Goal: Task Accomplishment & Management: Manage account settings

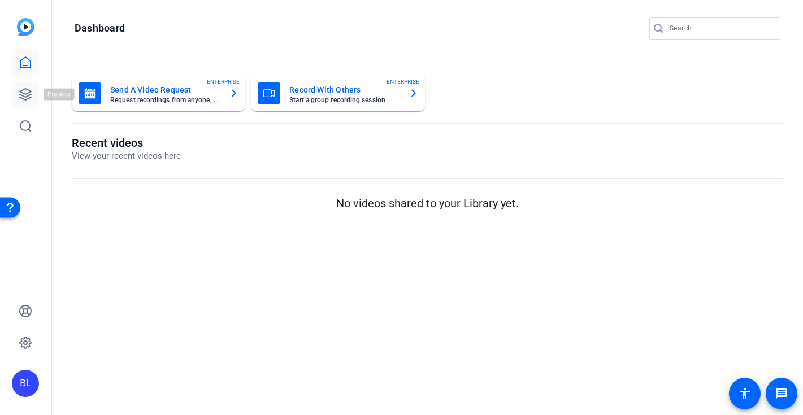
click at [20, 94] on icon at bounding box center [25, 94] width 11 height 11
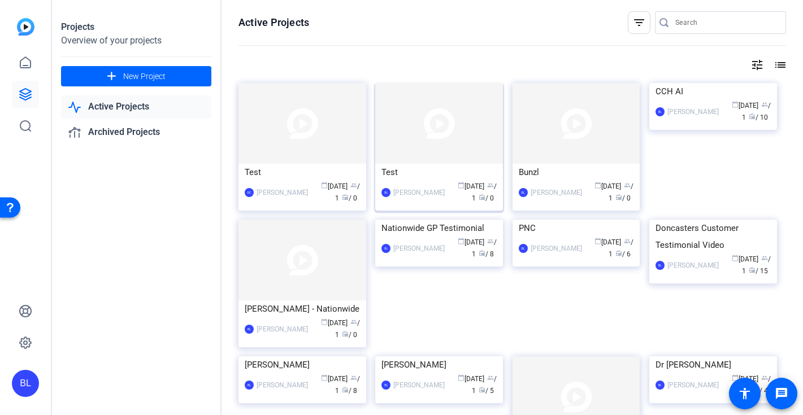
click at [450, 134] on img at bounding box center [439, 123] width 128 height 81
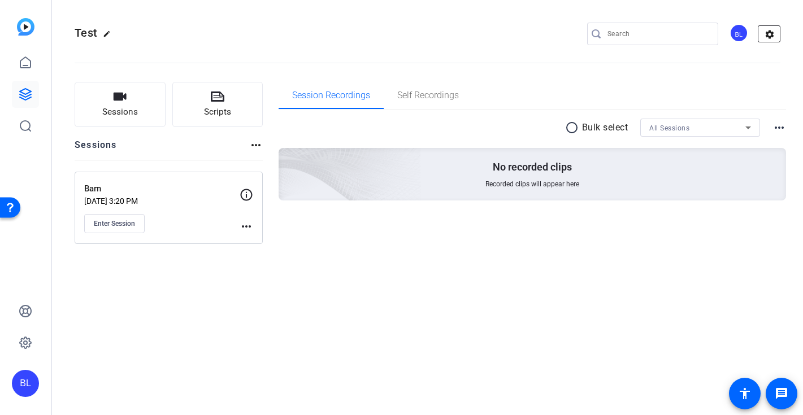
click at [773, 28] on mat-icon "settings" at bounding box center [769, 34] width 23 height 17
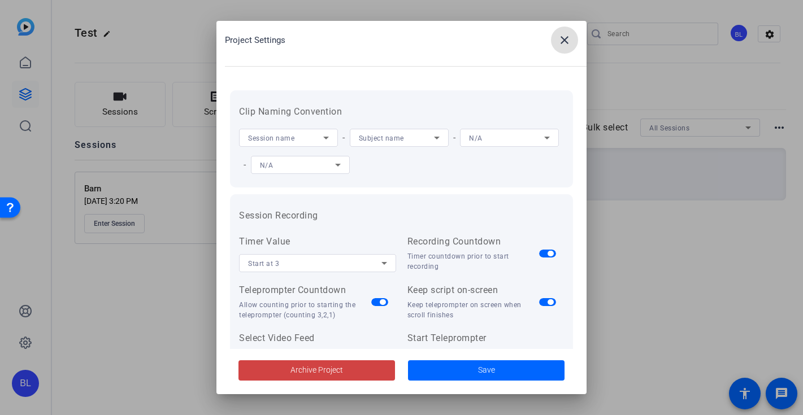
click at [565, 45] on mat-icon "close" at bounding box center [564, 40] width 14 height 14
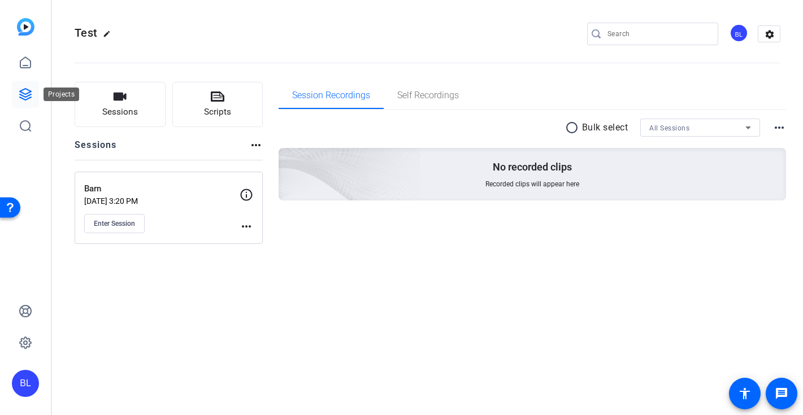
click at [21, 94] on icon at bounding box center [25, 94] width 11 height 11
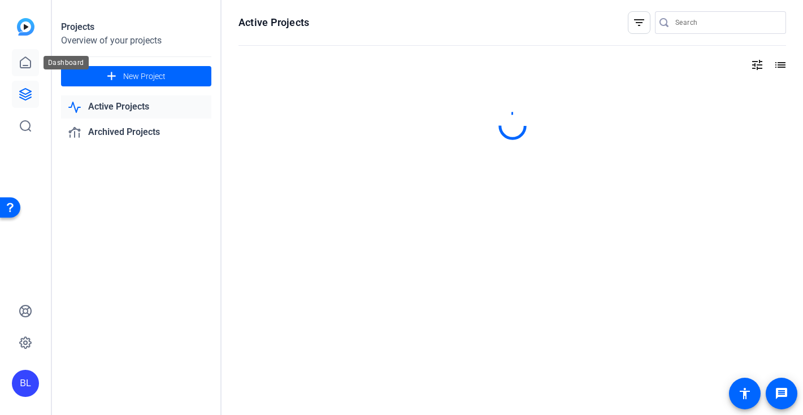
click at [25, 60] on icon at bounding box center [26, 63] width 14 height 14
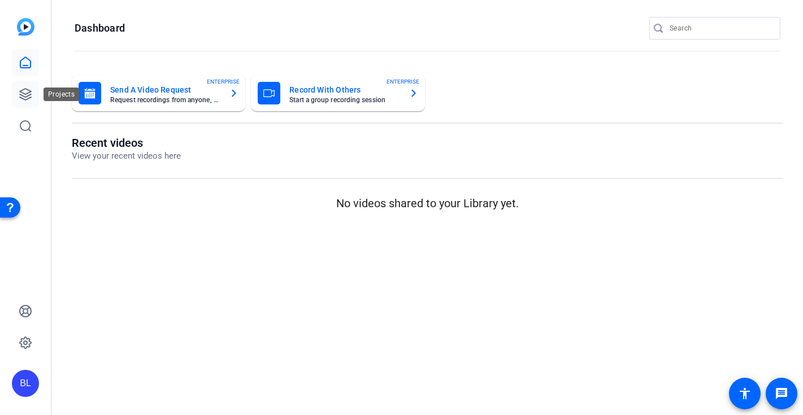
click at [24, 92] on icon at bounding box center [26, 95] width 14 height 14
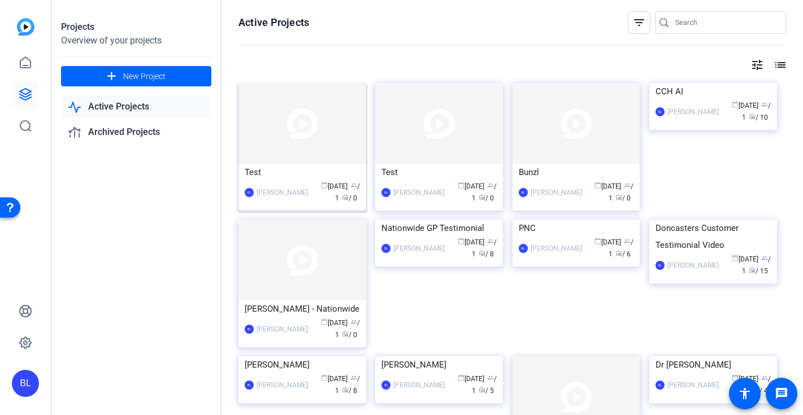
click at [349, 194] on span "radio" at bounding box center [345, 197] width 7 height 7
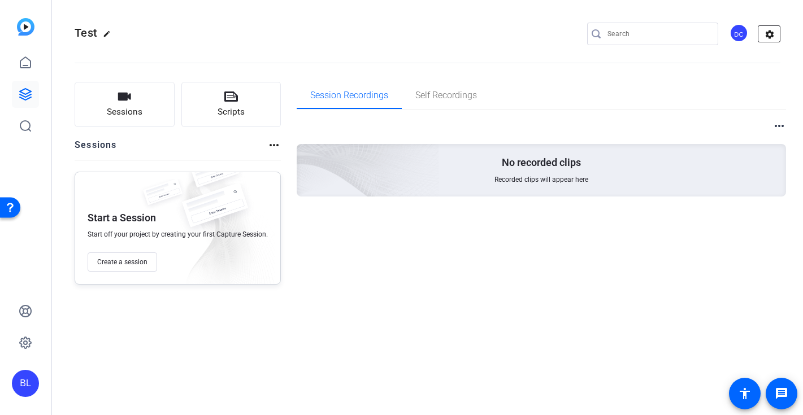
click at [770, 34] on mat-icon "settings" at bounding box center [769, 34] width 23 height 17
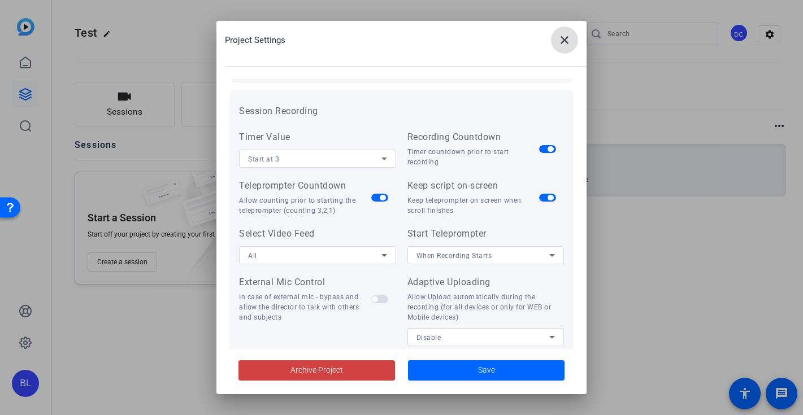
scroll to position [246, 0]
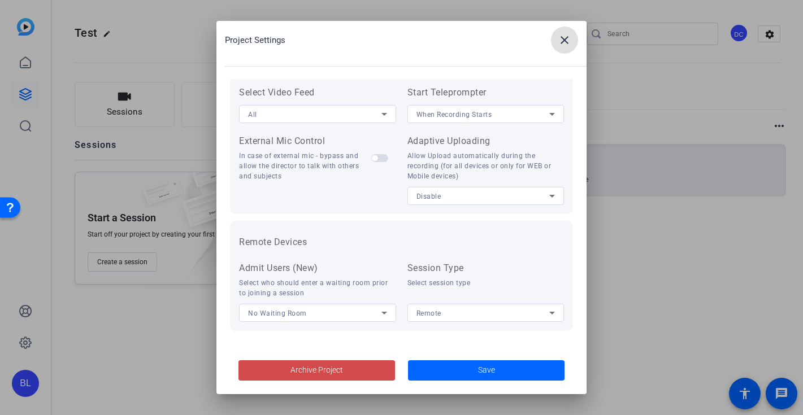
click at [330, 373] on span "Archive Project" at bounding box center [316, 370] width 53 height 12
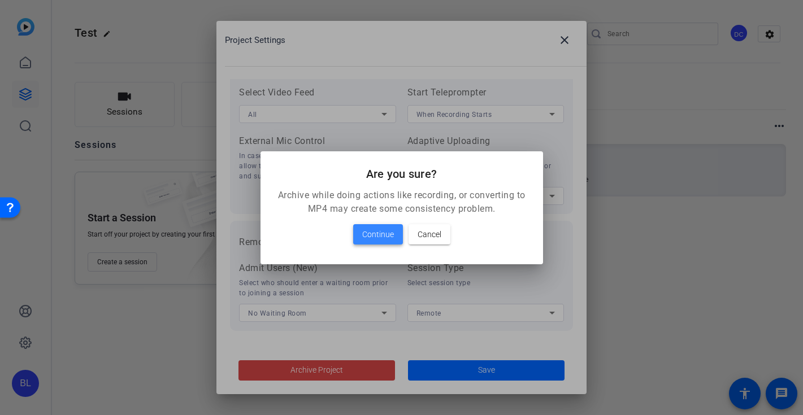
click at [378, 234] on span "Continue" at bounding box center [378, 235] width 32 height 14
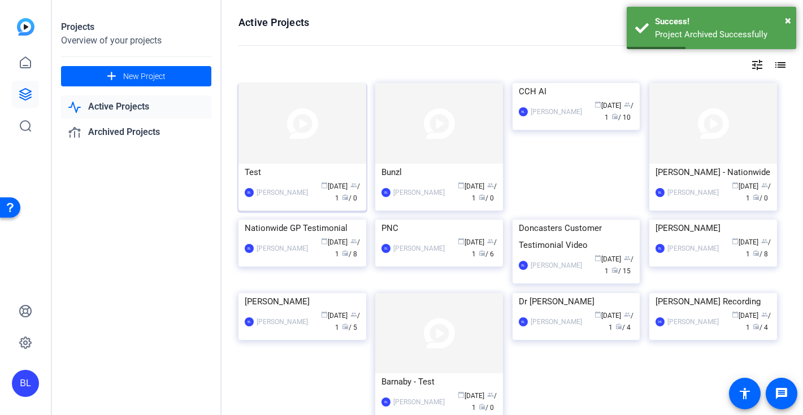
click at [286, 195] on div "[PERSON_NAME]" at bounding box center [281, 192] width 51 height 11
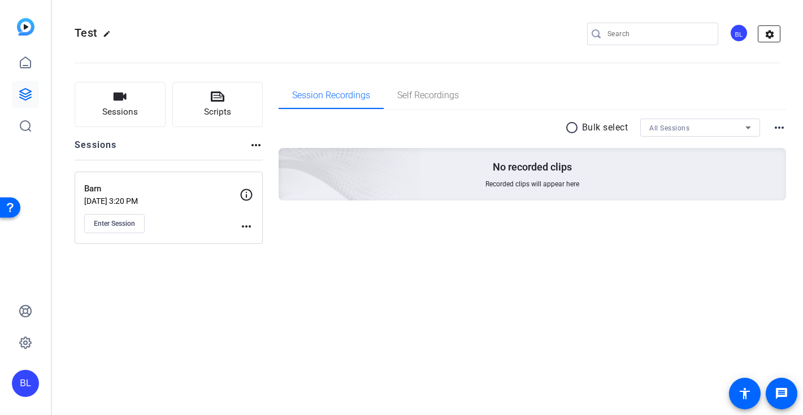
click at [767, 34] on mat-icon "settings" at bounding box center [769, 34] width 23 height 17
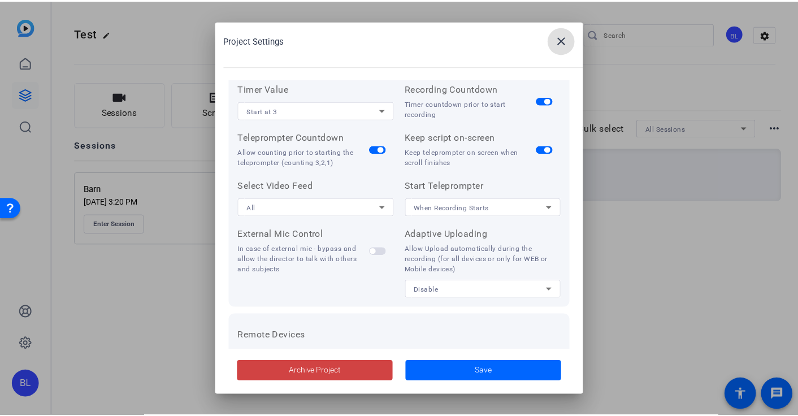
scroll to position [246, 0]
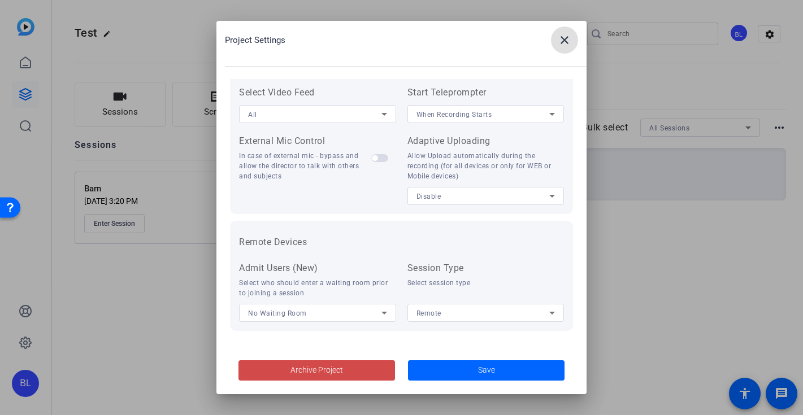
click at [326, 369] on span "Archive Project" at bounding box center [316, 370] width 53 height 12
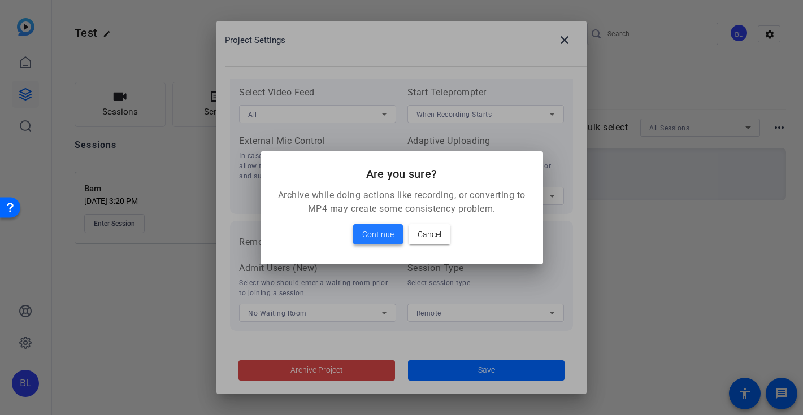
click at [380, 238] on span "Continue" at bounding box center [378, 235] width 32 height 14
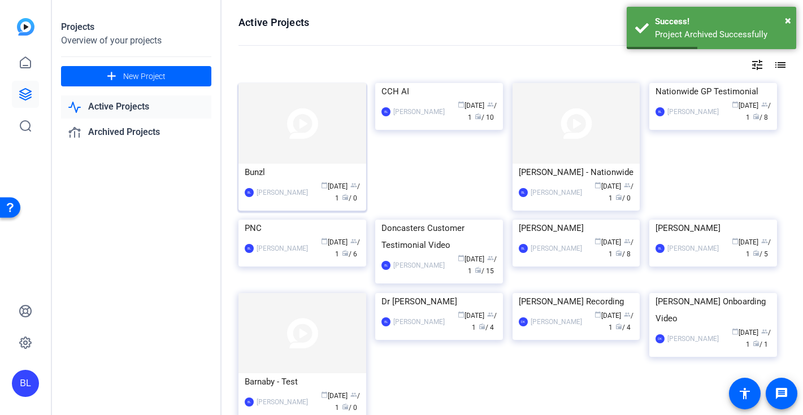
click at [295, 193] on div "Barnaby Logan" at bounding box center [281, 192] width 51 height 11
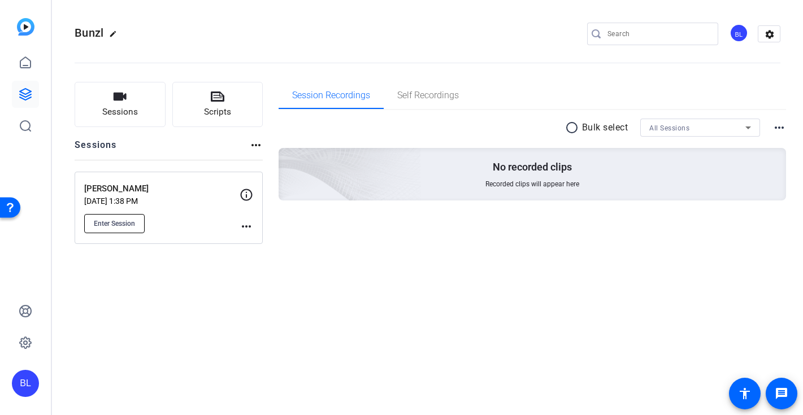
click at [136, 226] on button "Enter Session" at bounding box center [114, 223] width 60 height 19
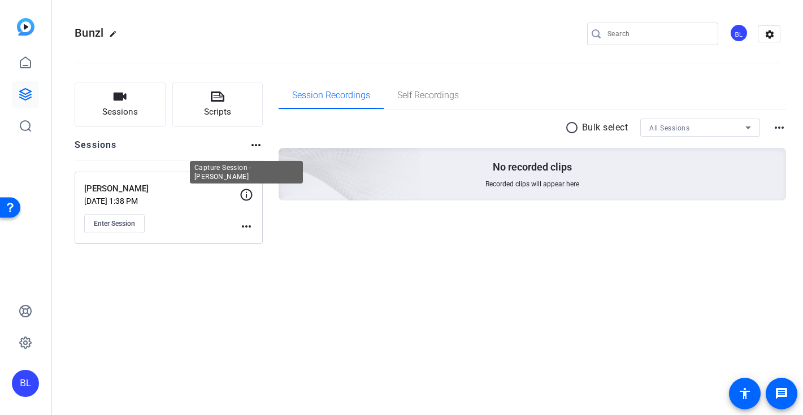
click at [245, 190] on icon at bounding box center [246, 195] width 14 height 14
click at [248, 225] on mat-icon "more_horiz" at bounding box center [246, 227] width 14 height 14
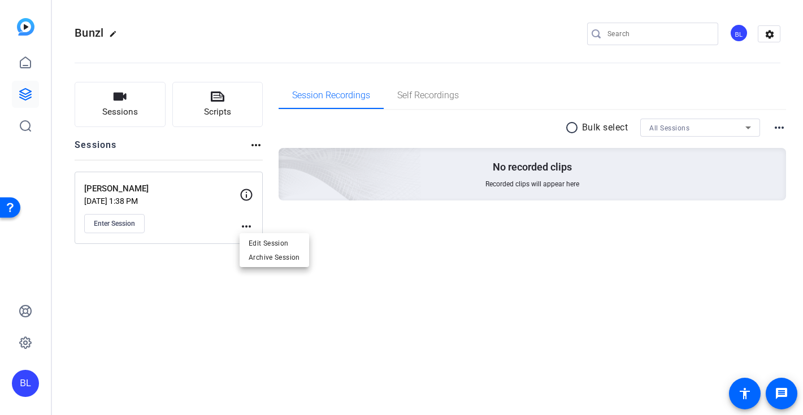
click at [248, 195] on div at bounding box center [401, 207] width 803 height 415
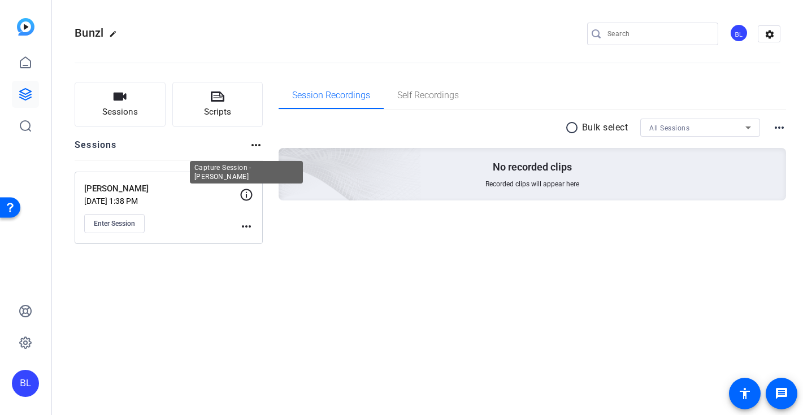
click at [248, 195] on icon at bounding box center [246, 195] width 14 height 14
click at [256, 149] on mat-icon "more_horiz" at bounding box center [256, 145] width 14 height 14
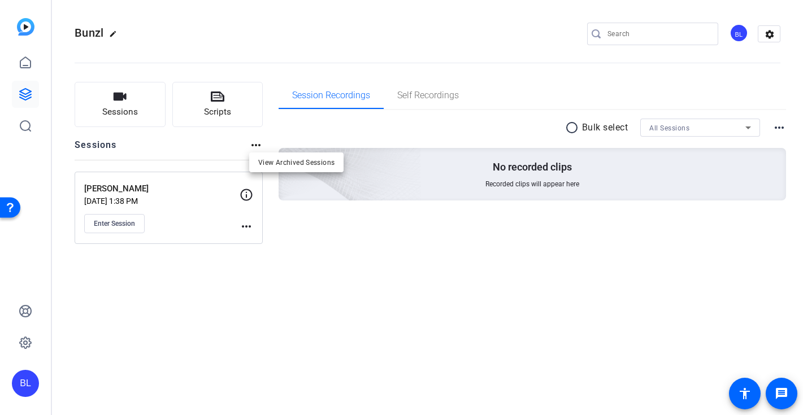
click at [244, 192] on div at bounding box center [401, 207] width 803 height 415
click at [779, 390] on mat-icon "message" at bounding box center [781, 394] width 14 height 14
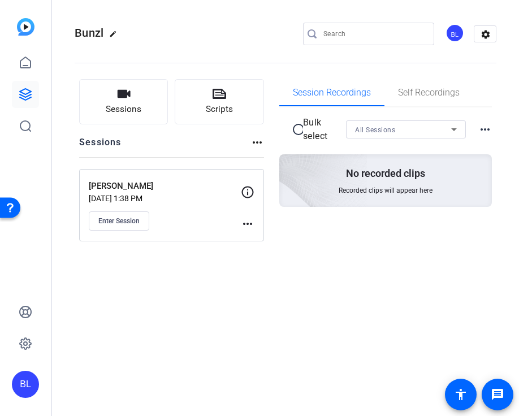
click at [483, 126] on mat-icon "more_horiz" at bounding box center [485, 130] width 14 height 14
click at [225, 325] on div at bounding box center [259, 208] width 519 height 416
click at [243, 225] on mat-icon "more_horiz" at bounding box center [248, 224] width 14 height 14
click at [266, 249] on span "Archive Session" at bounding box center [274, 254] width 51 height 14
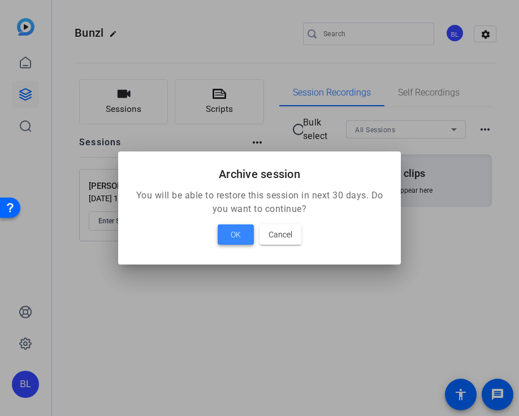
click at [243, 234] on span at bounding box center [235, 234] width 36 height 27
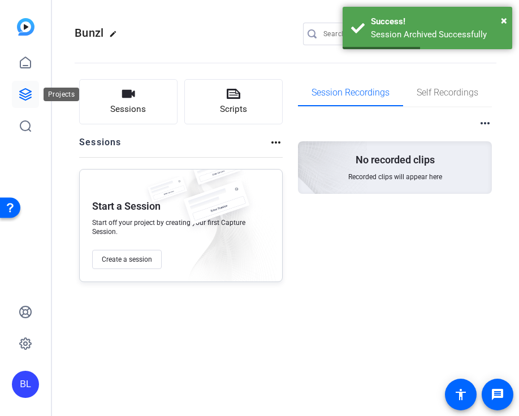
click at [23, 92] on icon at bounding box center [26, 95] width 14 height 14
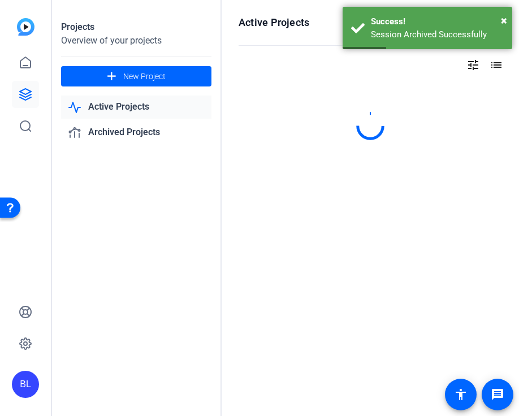
click at [112, 102] on link "Active Projects" at bounding box center [136, 106] width 150 height 23
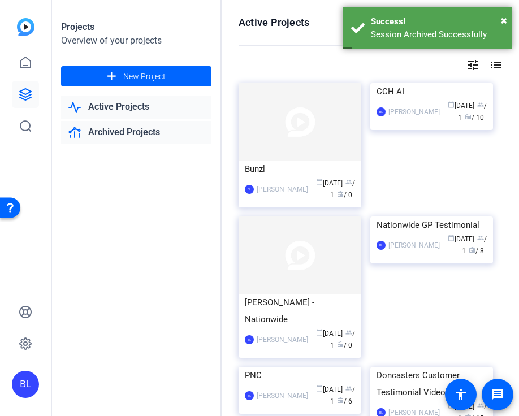
click at [119, 131] on link "Archived Projects" at bounding box center [136, 132] width 150 height 23
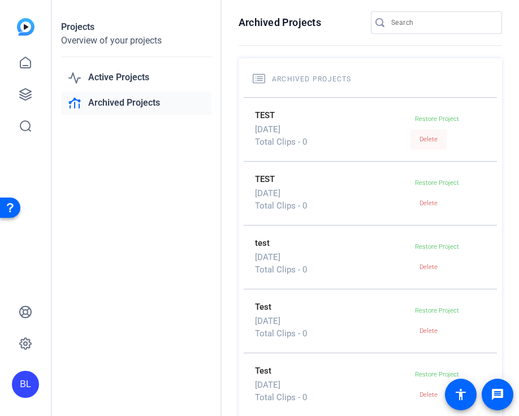
click at [433, 141] on span "Delete" at bounding box center [428, 139] width 18 height 7
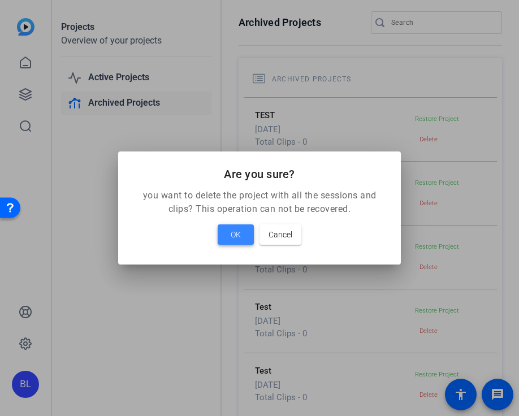
click at [236, 234] on span "OK" at bounding box center [235, 235] width 10 height 14
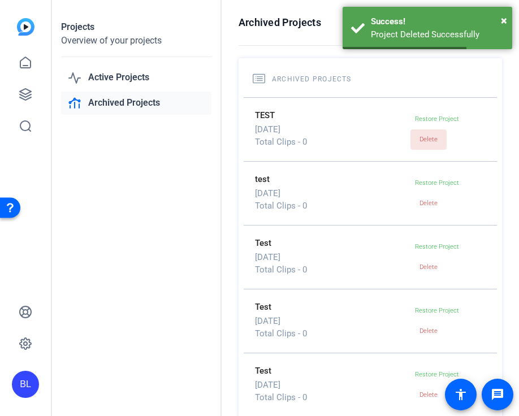
click at [430, 137] on span "Delete" at bounding box center [428, 139] width 18 height 7
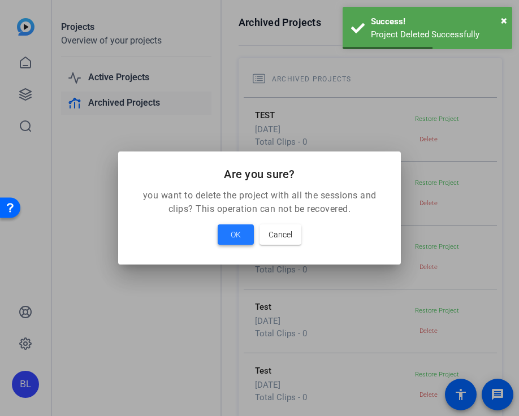
click at [229, 233] on span at bounding box center [235, 234] width 36 height 27
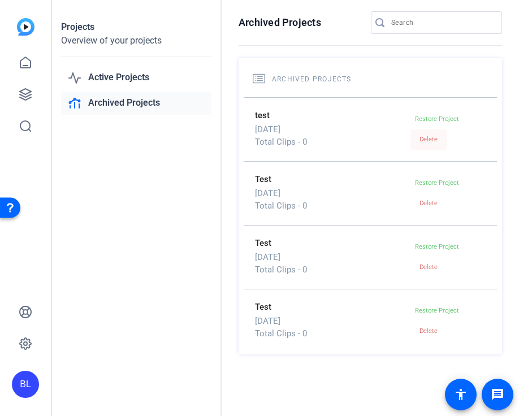
click at [432, 137] on span "Delete" at bounding box center [428, 139] width 18 height 7
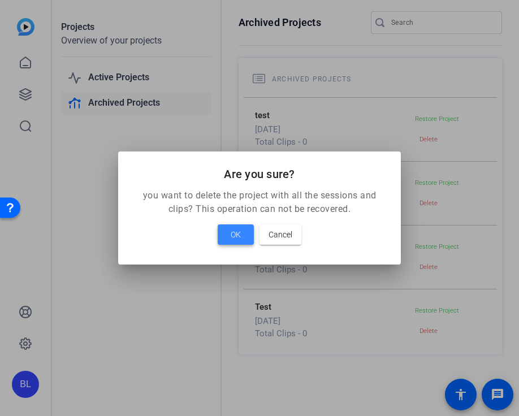
click at [238, 239] on span "OK" at bounding box center [235, 235] width 10 height 14
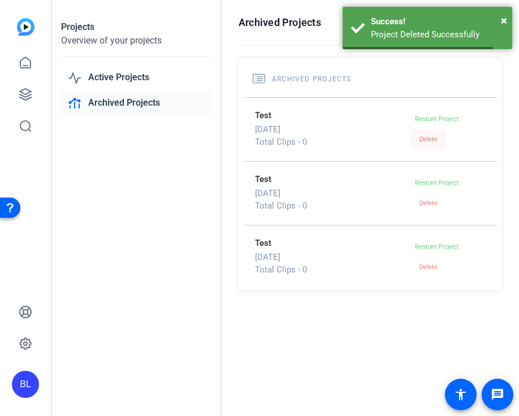
click at [421, 142] on span "Delete" at bounding box center [428, 139] width 18 height 7
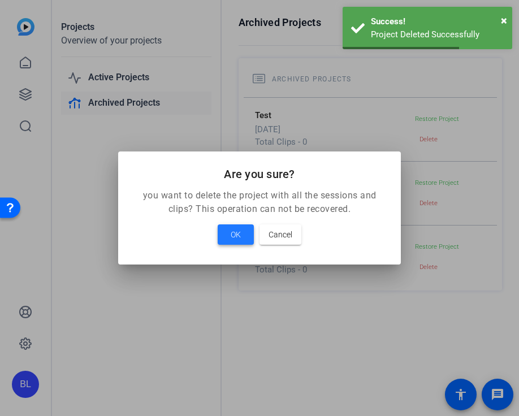
click at [242, 237] on span at bounding box center [235, 234] width 36 height 27
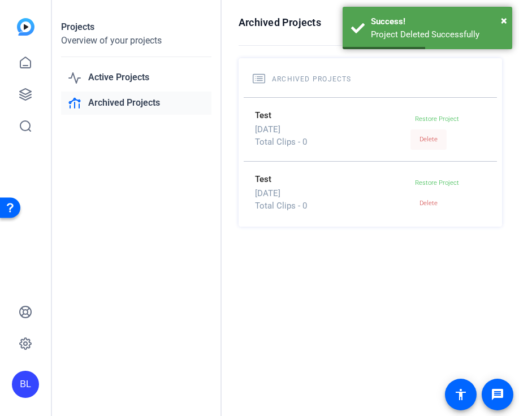
click at [429, 141] on span "Delete" at bounding box center [428, 139] width 18 height 7
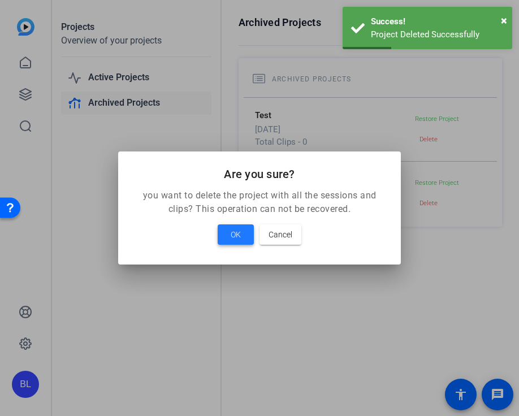
click at [237, 232] on span "OK" at bounding box center [235, 235] width 10 height 14
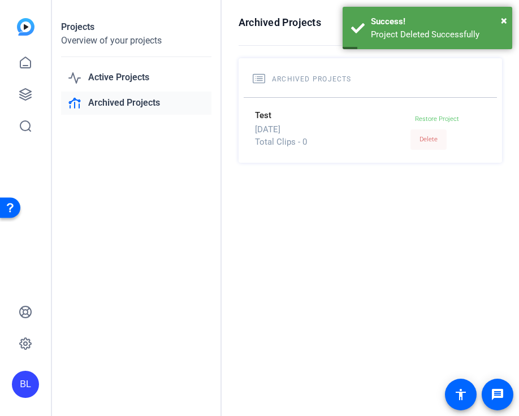
click at [429, 141] on span "Delete" at bounding box center [428, 139] width 18 height 7
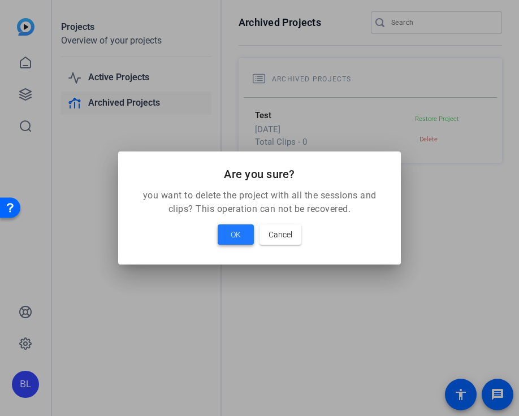
click at [242, 238] on span at bounding box center [235, 234] width 36 height 27
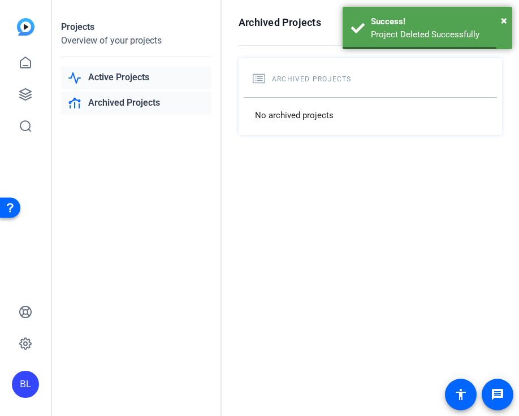
click at [131, 75] on link "Active Projects" at bounding box center [136, 77] width 150 height 23
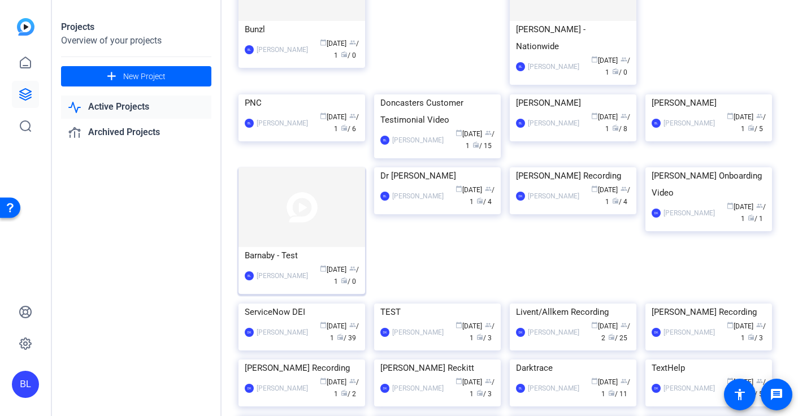
scroll to position [165, 0]
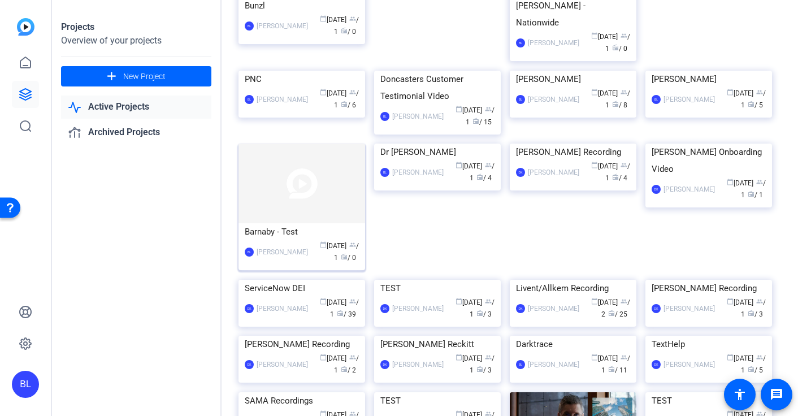
click at [293, 223] on img at bounding box center [301, 183] width 127 height 80
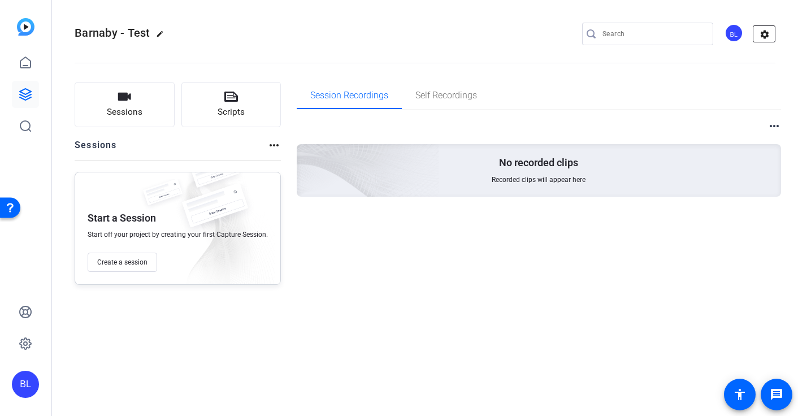
click at [769, 32] on mat-icon "settings" at bounding box center [764, 34] width 23 height 17
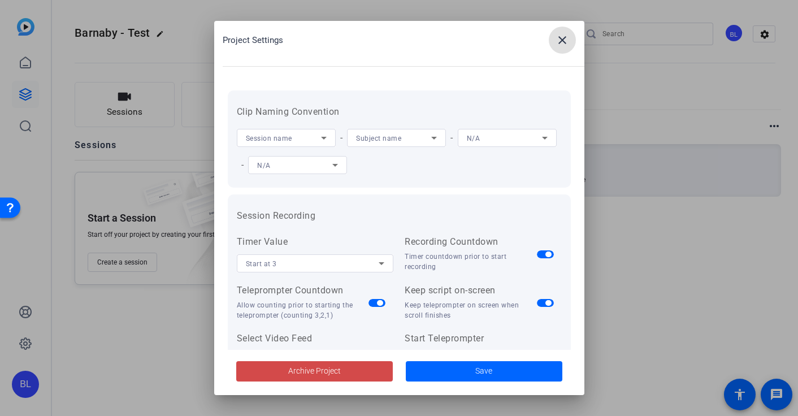
click at [316, 369] on span "Archive Project" at bounding box center [314, 371] width 53 height 12
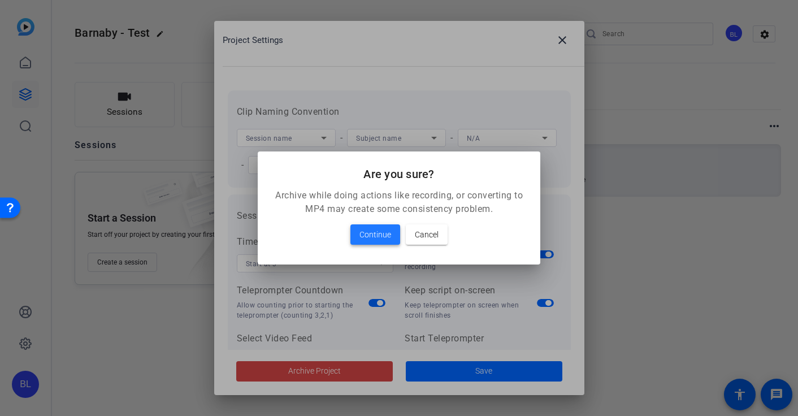
click at [364, 232] on span "Continue" at bounding box center [375, 235] width 32 height 14
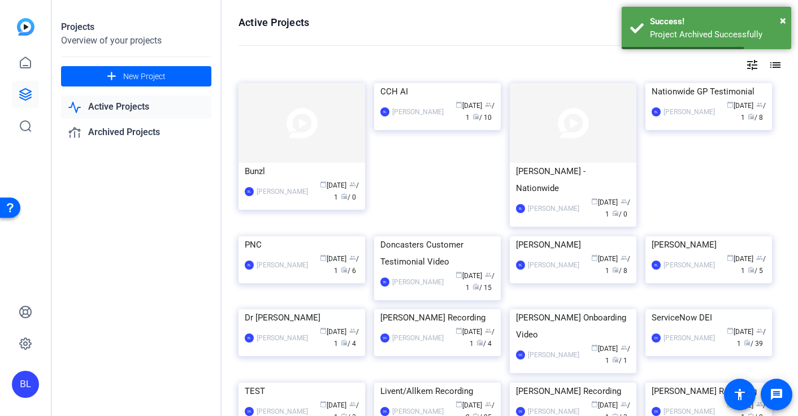
click at [121, 104] on link "Active Projects" at bounding box center [136, 106] width 150 height 23
click at [320, 185] on span "calendar_today Sep 12" at bounding box center [333, 185] width 27 height 8
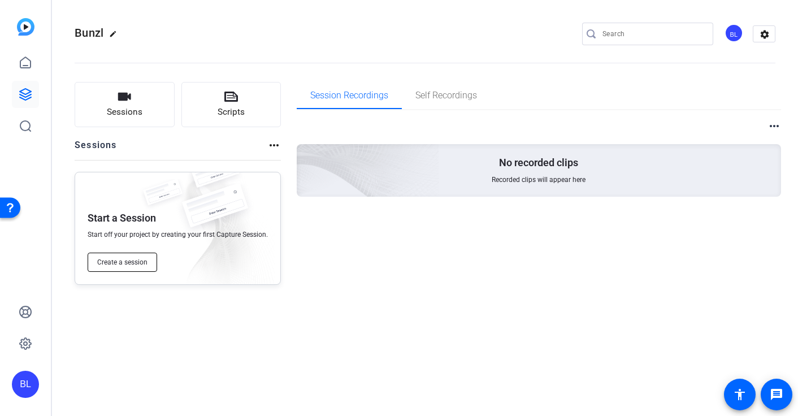
click at [129, 262] on span "Create a session" at bounding box center [122, 262] width 50 height 9
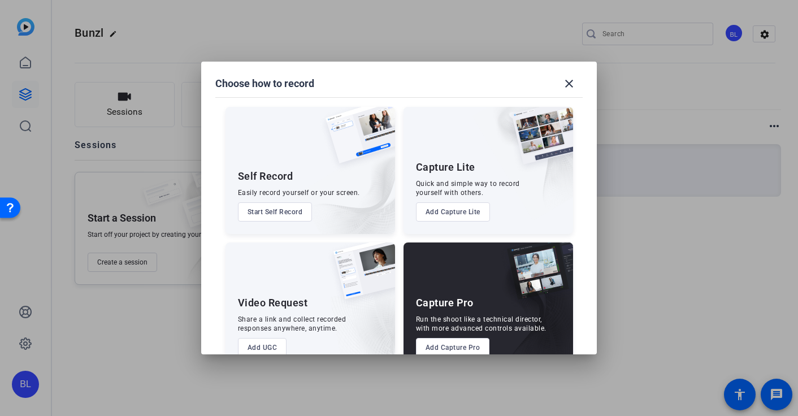
click at [468, 350] on button "Add Capture Pro" at bounding box center [453, 347] width 74 height 19
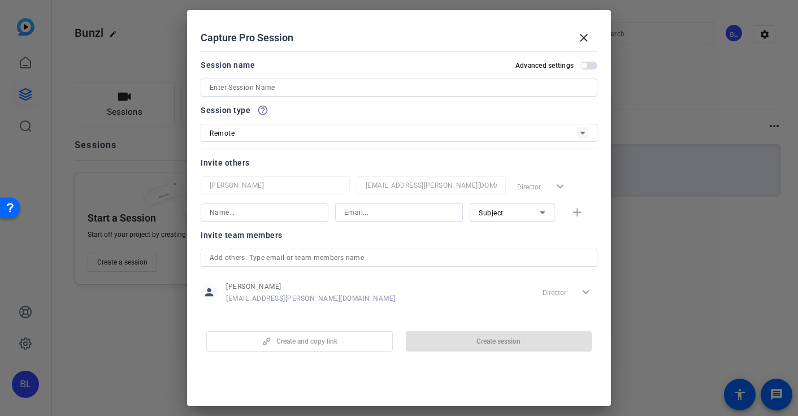
click at [291, 83] on input at bounding box center [399, 88] width 378 height 14
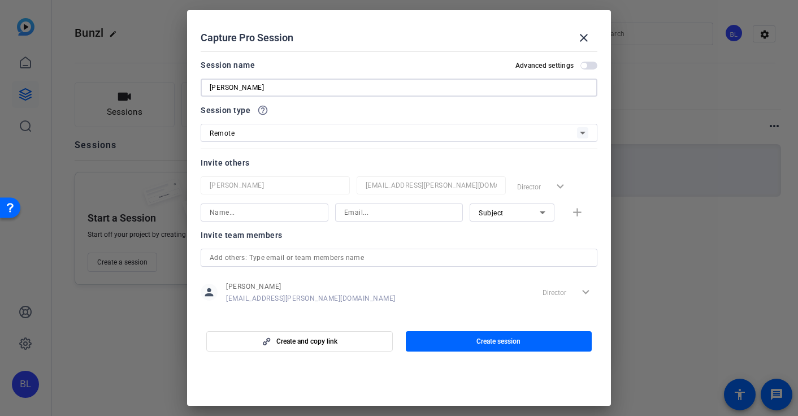
type input "Andrew Nesbit"
click at [361, 166] on div "Invite others" at bounding box center [399, 163] width 397 height 14
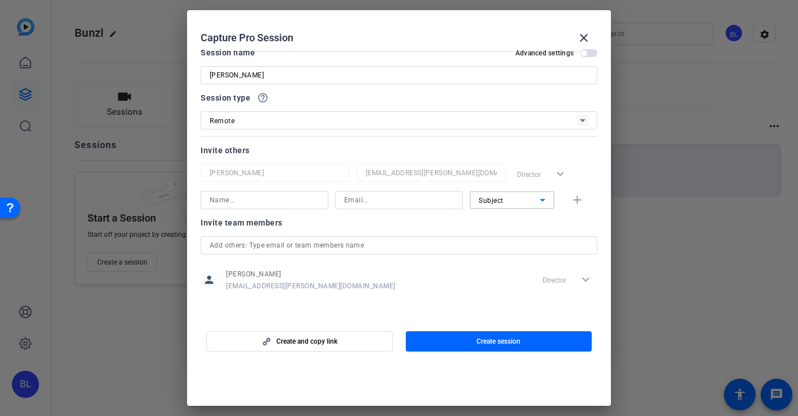
click at [543, 201] on icon at bounding box center [542, 200] width 14 height 14
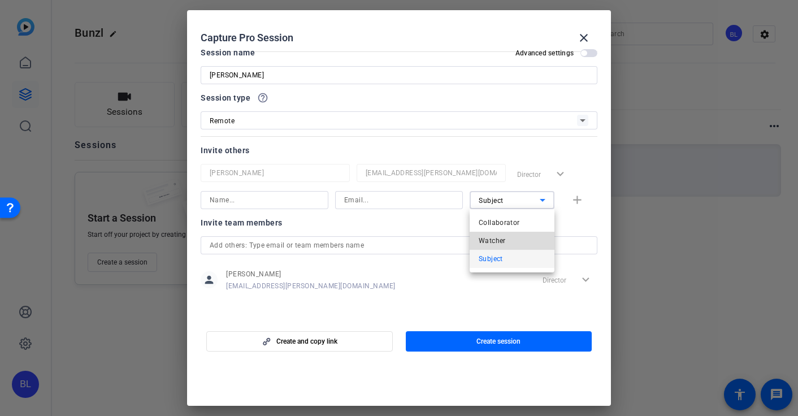
click at [512, 242] on mat-option "Watcher" at bounding box center [511, 241] width 85 height 18
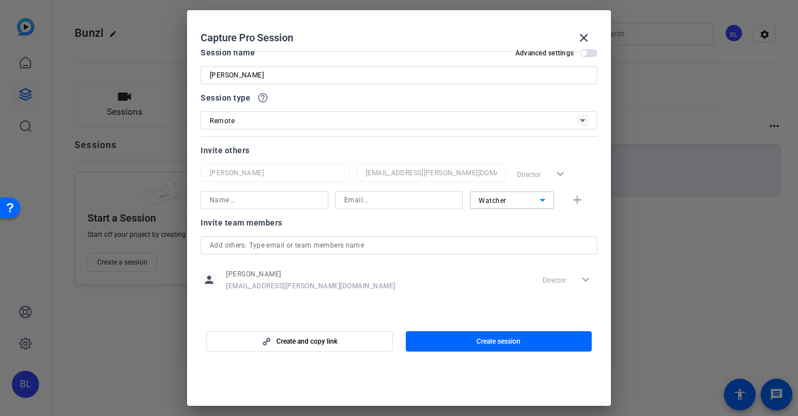
click at [293, 200] on input at bounding box center [265, 200] width 110 height 14
type input "Sunita Entwisle"
click at [395, 197] on input at bounding box center [399, 200] width 110 height 14
paste input "Sunita.Entwisle@bunzl.com"
type input "Sunita.Entwisle@bunzl.com"
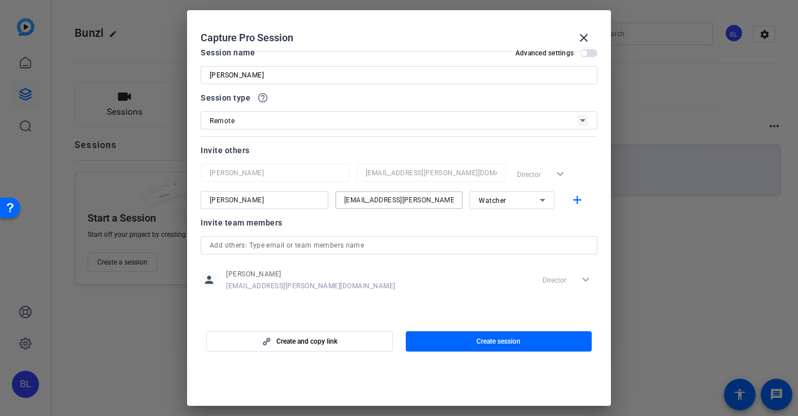
click at [419, 222] on div "Invite team members" at bounding box center [399, 223] width 397 height 14
click at [586, 55] on span "button" at bounding box center [588, 53] width 17 height 8
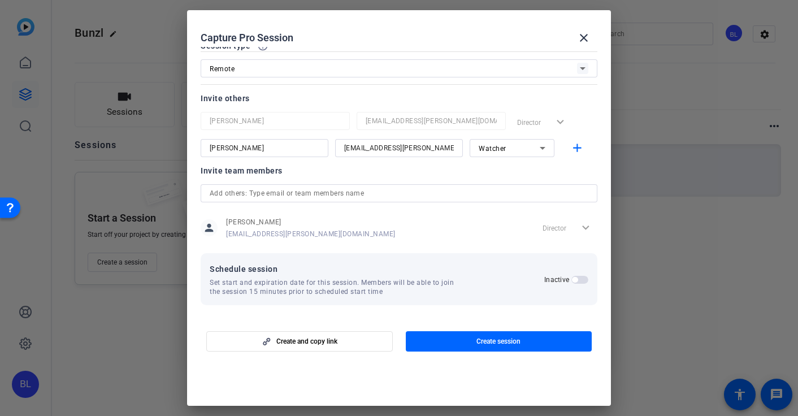
scroll to position [0, 0]
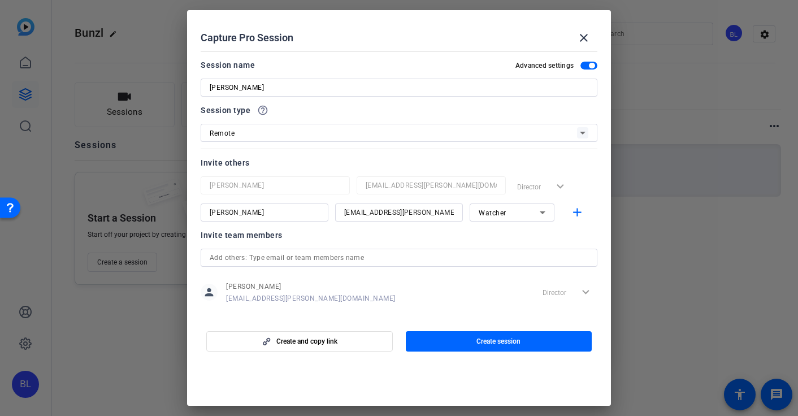
click at [417, 164] on div "Invite others" at bounding box center [399, 163] width 397 height 14
click at [319, 341] on span "Create and copy link" at bounding box center [306, 341] width 61 height 9
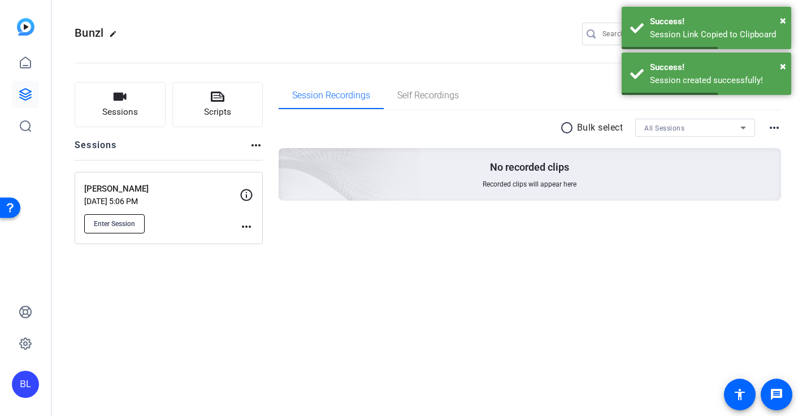
click at [130, 220] on span "Enter Session" at bounding box center [114, 223] width 41 height 9
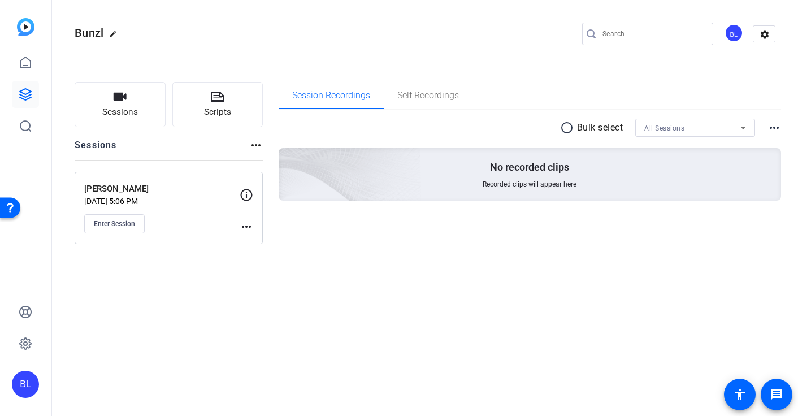
click at [246, 226] on mat-icon "more_horiz" at bounding box center [246, 227] width 14 height 14
click at [260, 256] on span "Archive Session" at bounding box center [274, 257] width 51 height 14
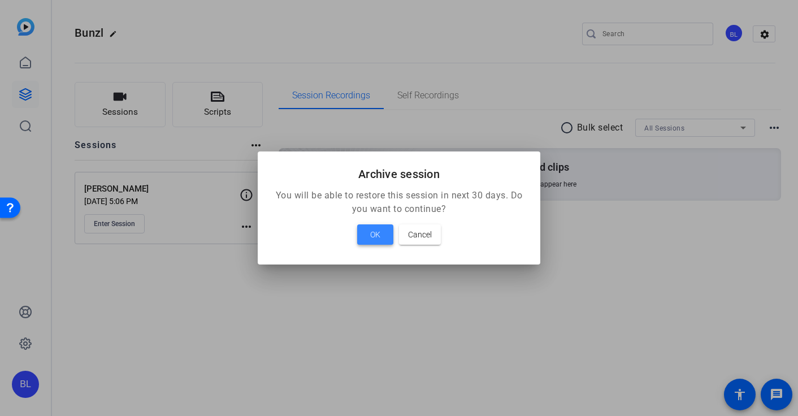
click at [389, 234] on span at bounding box center [375, 234] width 36 height 27
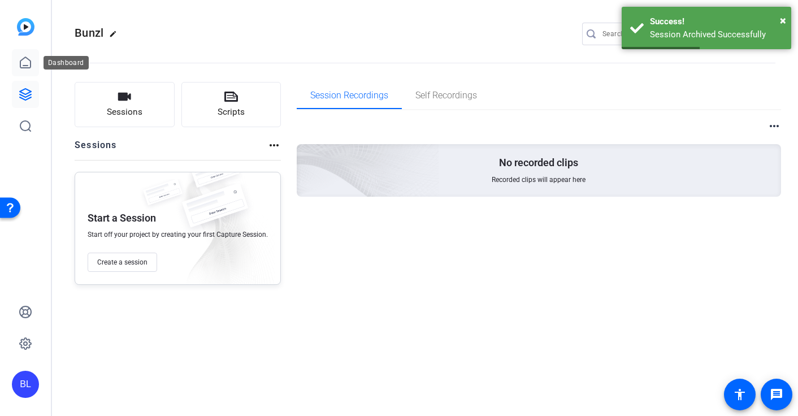
click at [24, 59] on icon at bounding box center [26, 63] width 14 height 14
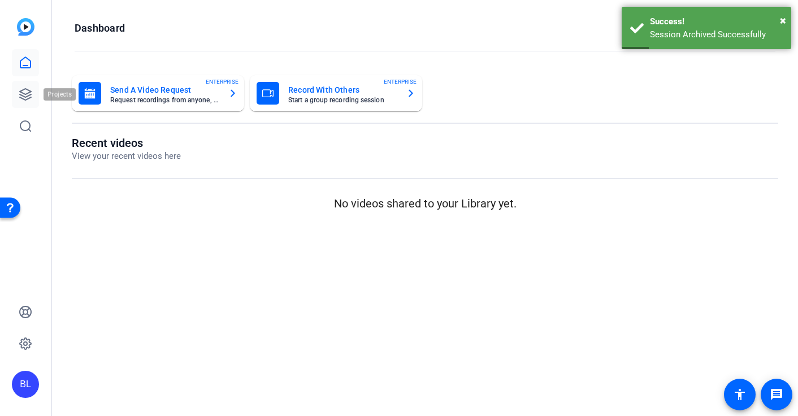
click at [21, 93] on icon at bounding box center [26, 95] width 14 height 14
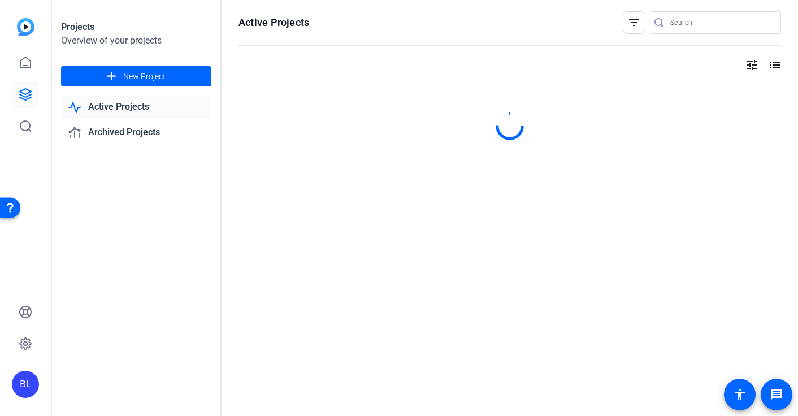
click at [128, 103] on link "Active Projects" at bounding box center [136, 106] width 150 height 23
click at [125, 137] on link "Archived Projects" at bounding box center [136, 132] width 150 height 23
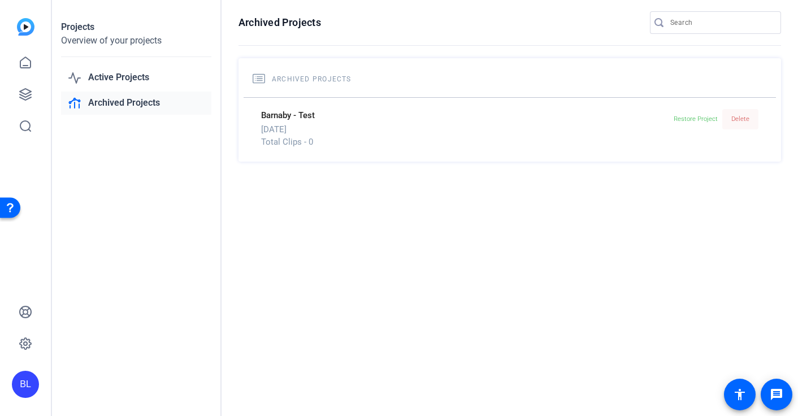
click at [739, 116] on span "Delete" at bounding box center [740, 118] width 18 height 7
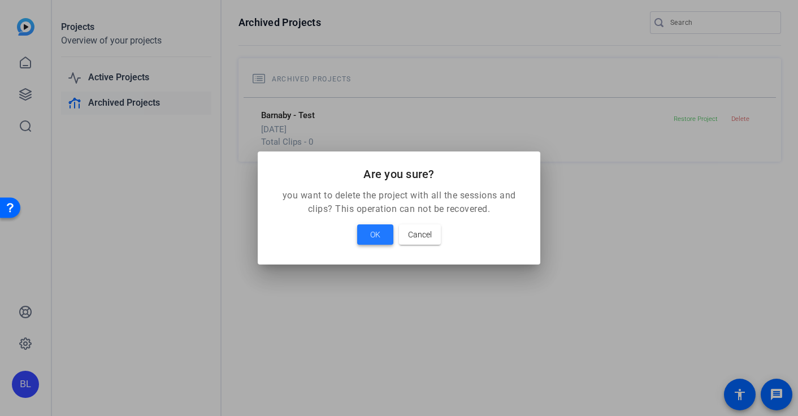
click at [380, 232] on span "OK" at bounding box center [375, 235] width 10 height 14
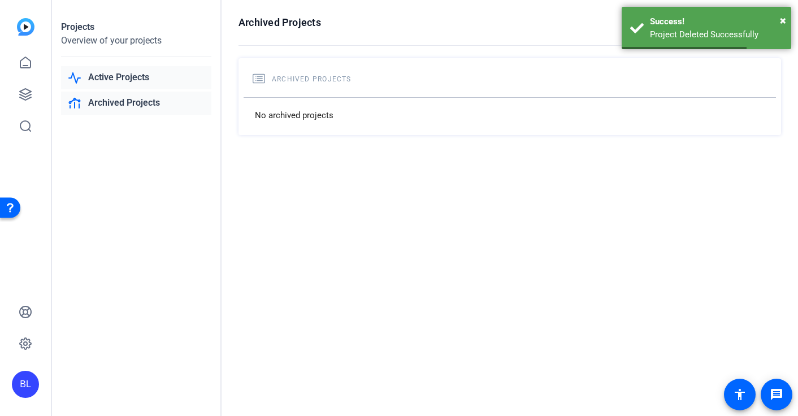
click at [117, 76] on link "Active Projects" at bounding box center [136, 77] width 150 height 23
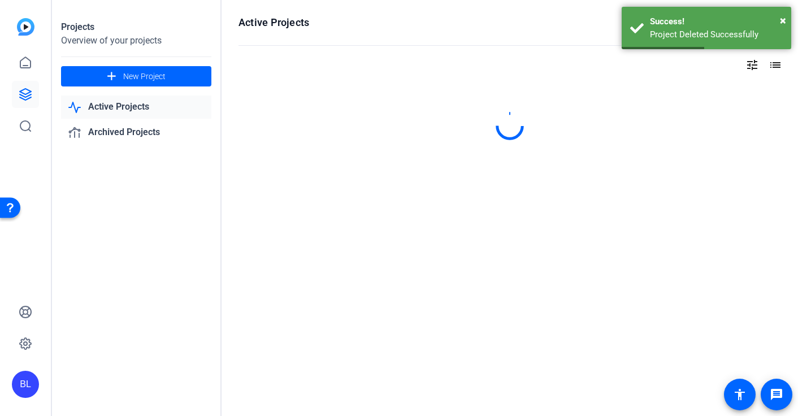
click at [117, 103] on link "Active Projects" at bounding box center [136, 106] width 150 height 23
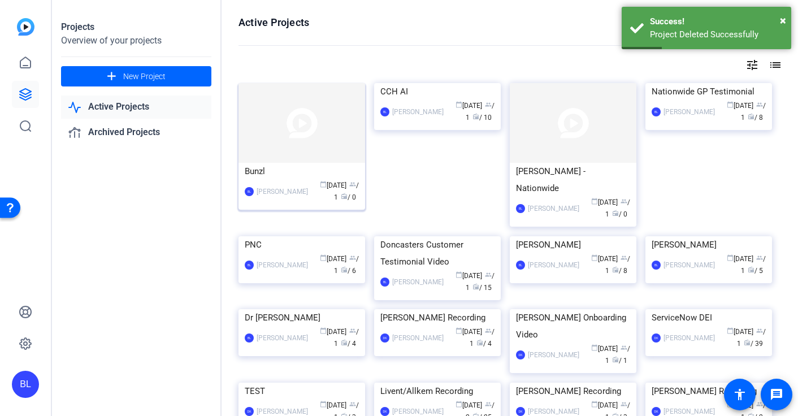
click at [296, 186] on div "[PERSON_NAME]" at bounding box center [281, 191] width 51 height 11
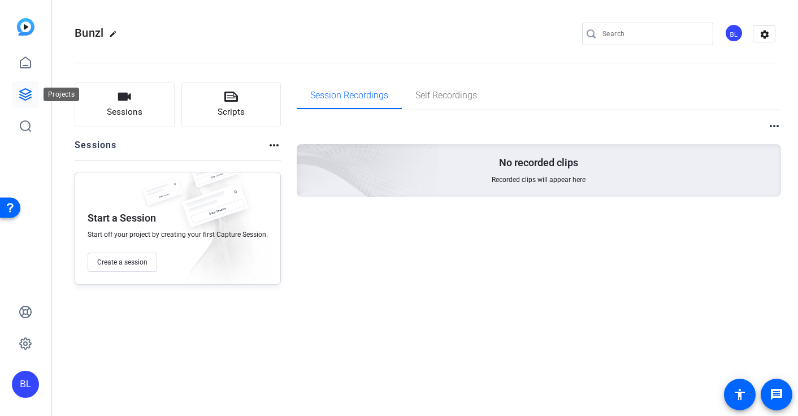
click at [29, 92] on icon at bounding box center [26, 95] width 14 height 14
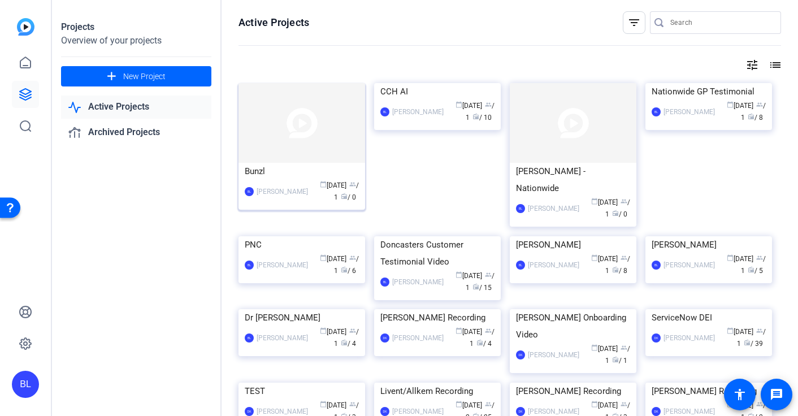
click at [326, 128] on img at bounding box center [301, 123] width 127 height 80
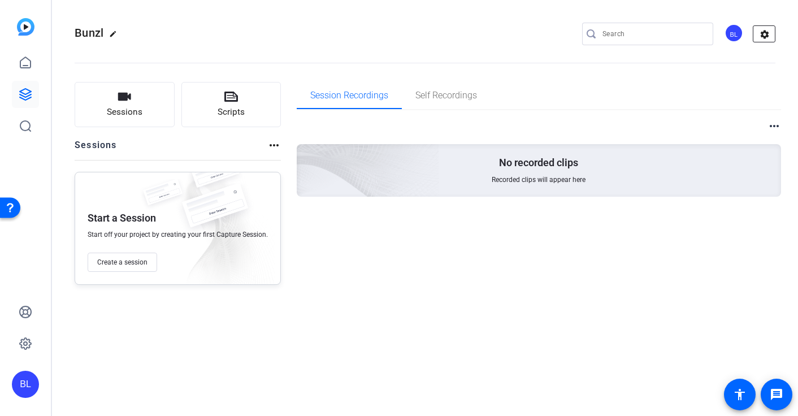
click at [764, 32] on mat-icon "settings" at bounding box center [764, 34] width 23 height 17
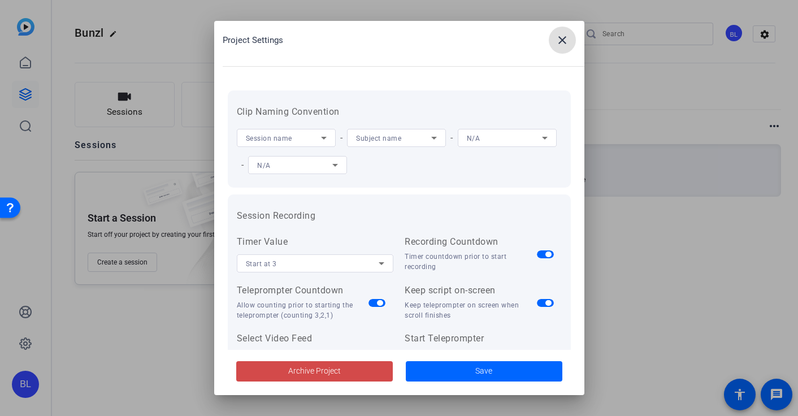
click at [334, 370] on span "Archive Project" at bounding box center [314, 371] width 53 height 12
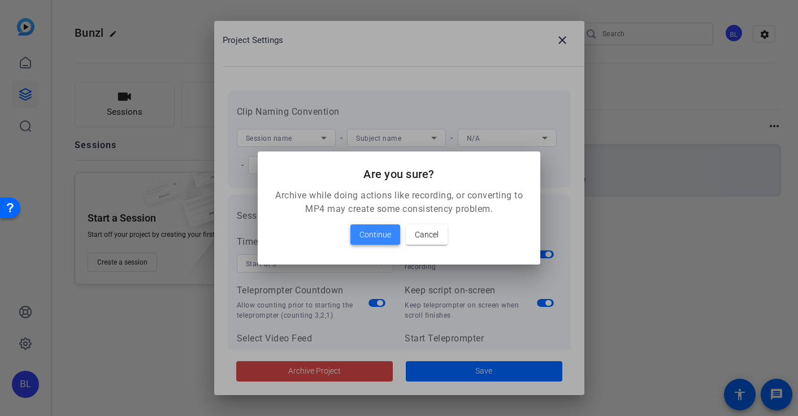
click at [366, 229] on span "Continue" at bounding box center [375, 235] width 32 height 14
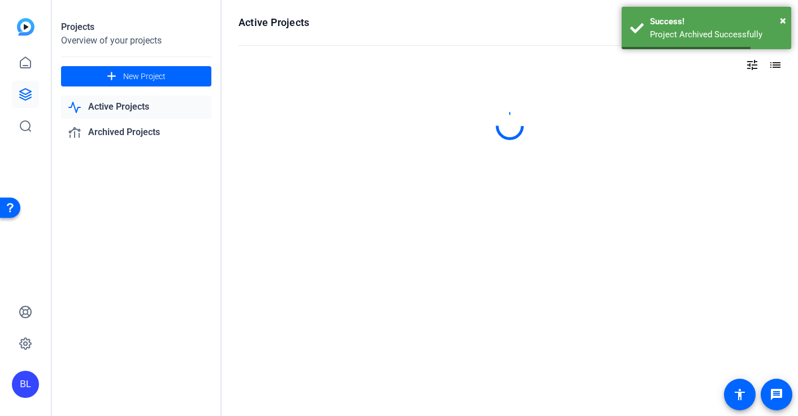
click at [103, 99] on link "Active Projects" at bounding box center [136, 106] width 150 height 23
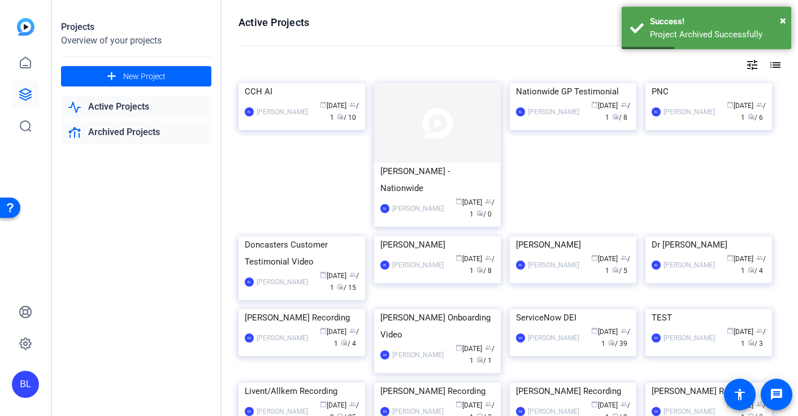
click at [129, 129] on link "Archived Projects" at bounding box center [136, 132] width 150 height 23
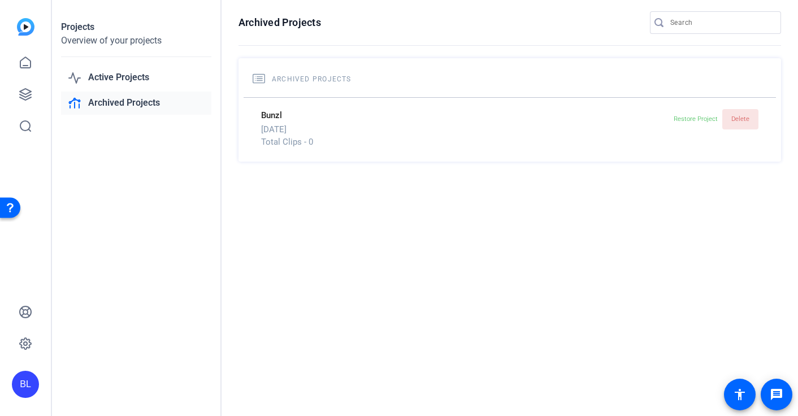
click at [733, 119] on span "Delete" at bounding box center [740, 118] width 18 height 7
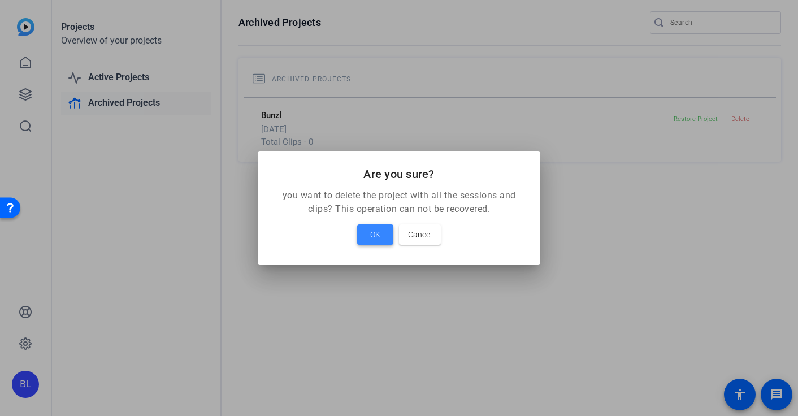
click at [385, 235] on span at bounding box center [375, 234] width 36 height 27
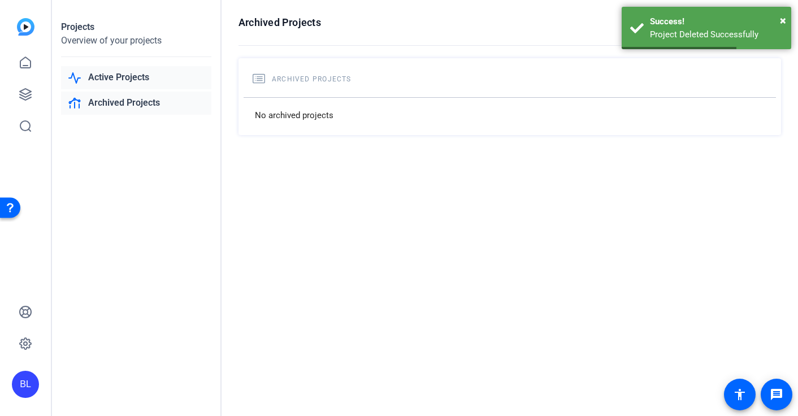
click at [109, 78] on link "Active Projects" at bounding box center [136, 77] width 150 height 23
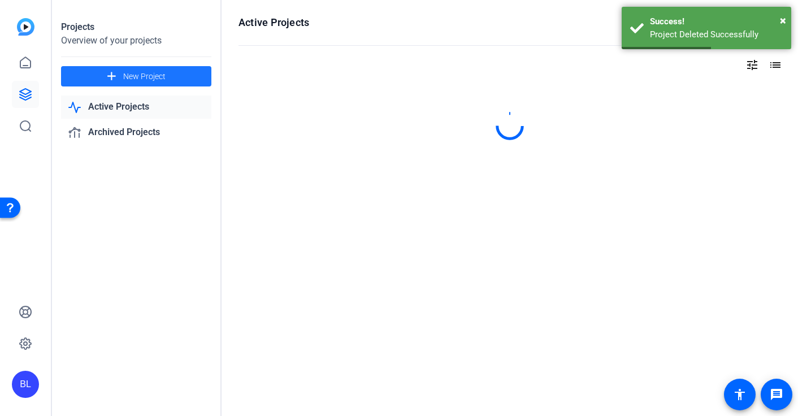
click at [109, 78] on mat-icon "add" at bounding box center [111, 76] width 14 height 14
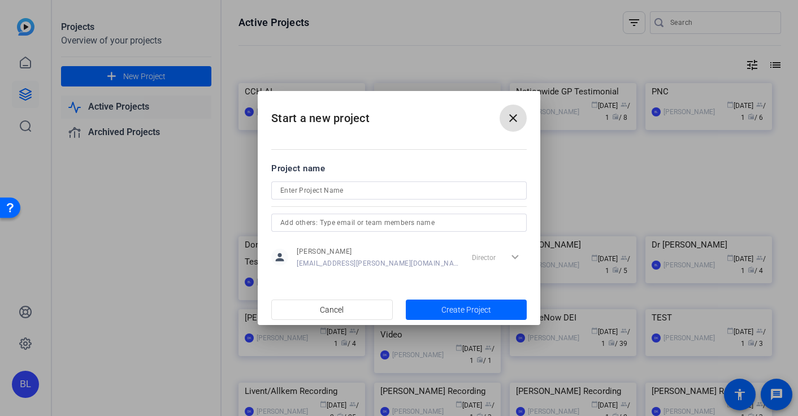
click at [308, 188] on input at bounding box center [398, 191] width 237 height 14
type input "Bunzl"
click at [382, 162] on div "Project name" at bounding box center [398, 168] width 255 height 12
click at [460, 310] on span "Create Project" at bounding box center [466, 310] width 50 height 12
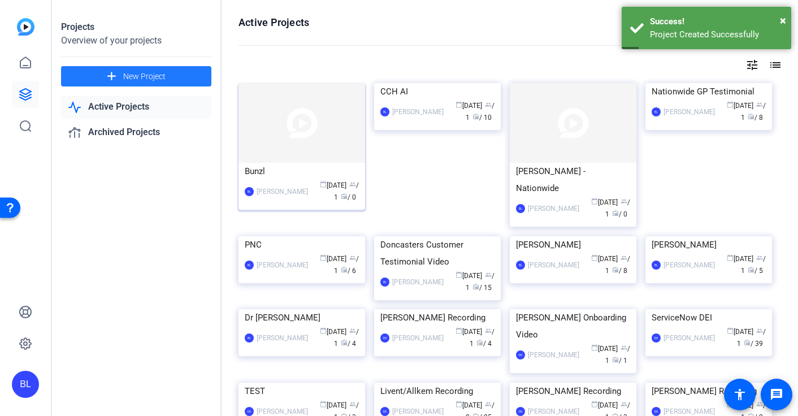
click at [279, 191] on div "[PERSON_NAME]" at bounding box center [281, 191] width 51 height 11
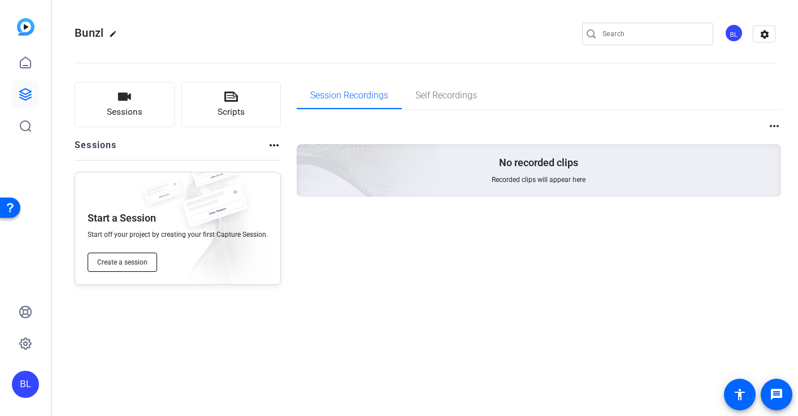
click at [105, 256] on button "Create a session" at bounding box center [122, 261] width 69 height 19
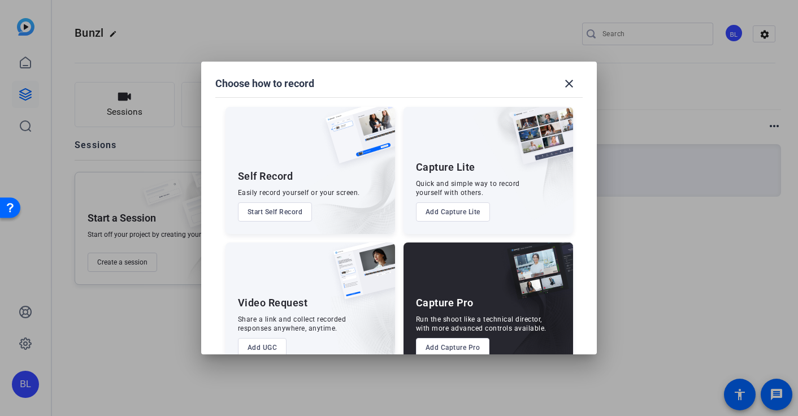
click at [451, 343] on button "Add Capture Pro" at bounding box center [453, 347] width 74 height 19
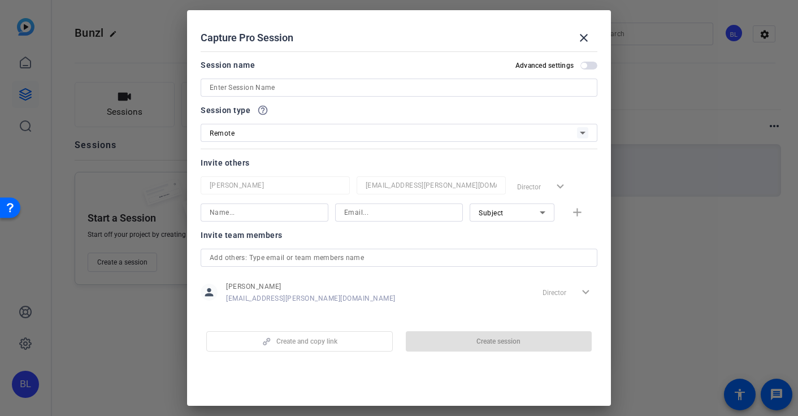
click at [590, 64] on span "button" at bounding box center [588, 66] width 17 height 8
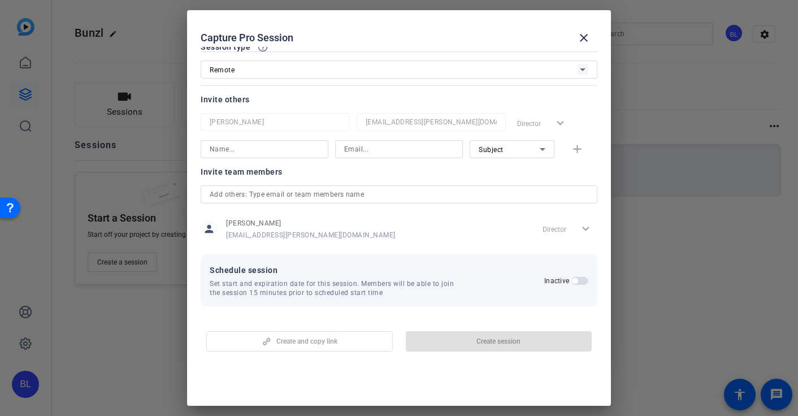
scroll to position [64, 0]
click at [574, 280] on span "button" at bounding box center [575, 280] width 6 height 6
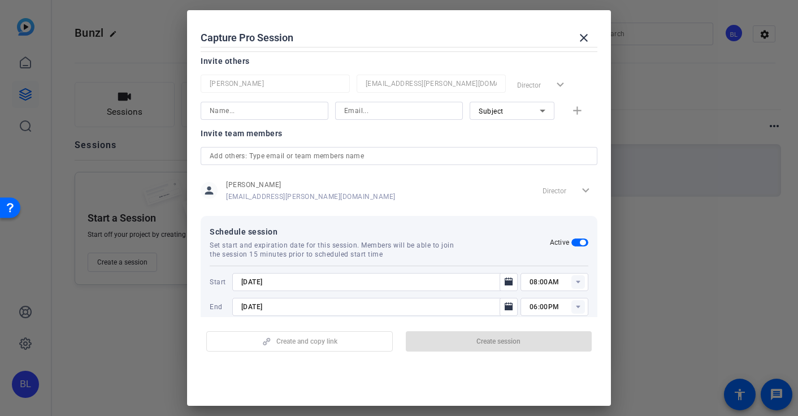
scroll to position [121, 0]
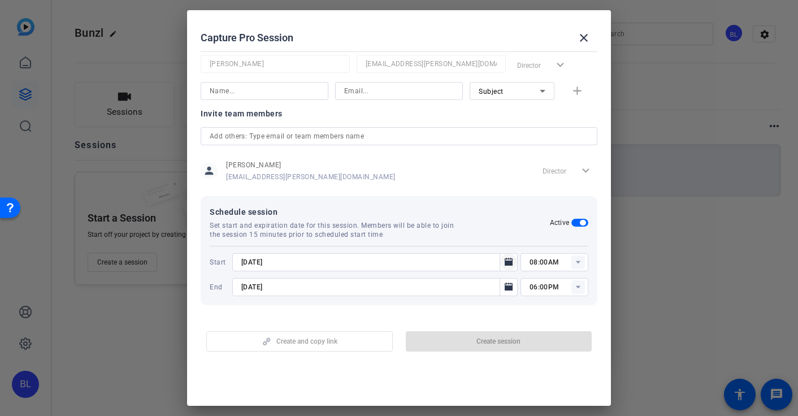
click at [508, 262] on icon "Open calendar" at bounding box center [508, 262] width 8 height 8
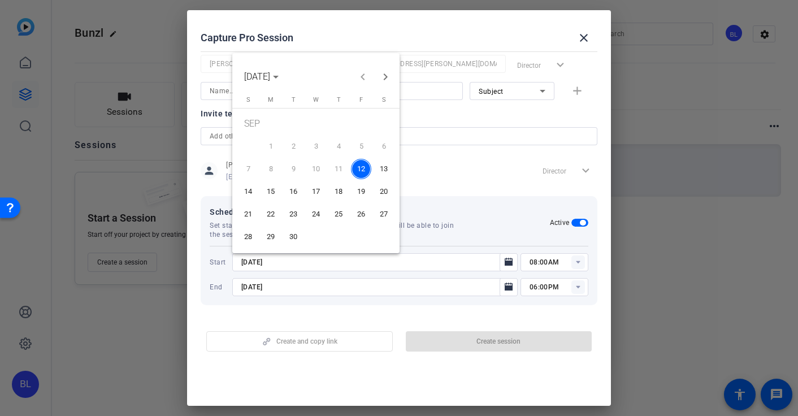
click at [337, 193] on span "18" at bounding box center [338, 191] width 20 height 20
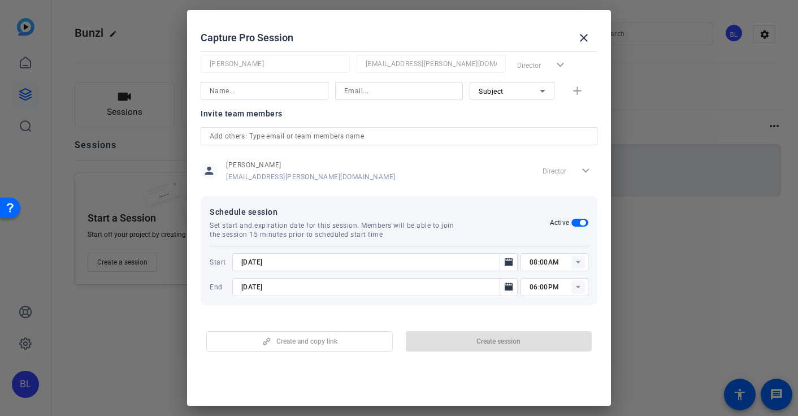
type input "9/18/2025"
click at [577, 263] on rect at bounding box center [578, 262] width 14 height 14
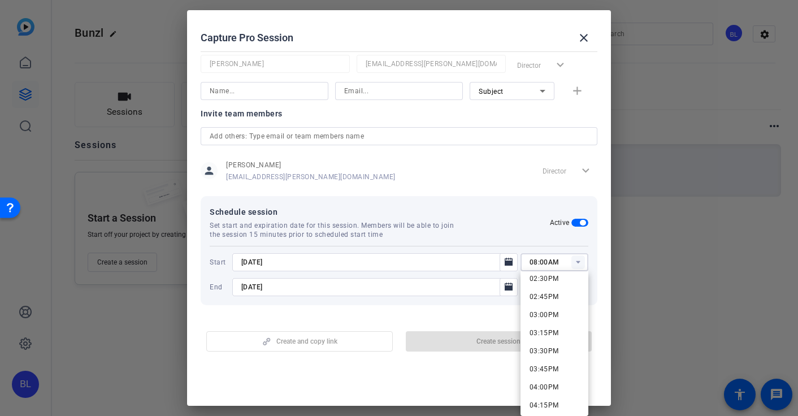
scroll to position [1064, 0]
click at [556, 305] on span "03:00PM" at bounding box center [543, 306] width 29 height 8
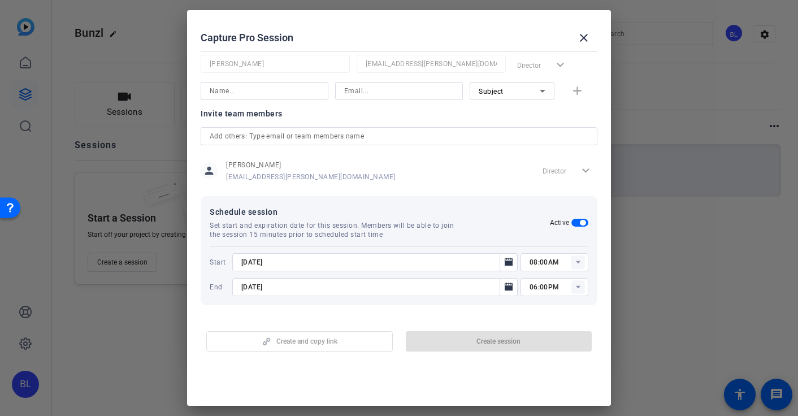
type input "03:00PM"
click at [578, 290] on rect at bounding box center [578, 287] width 14 height 14
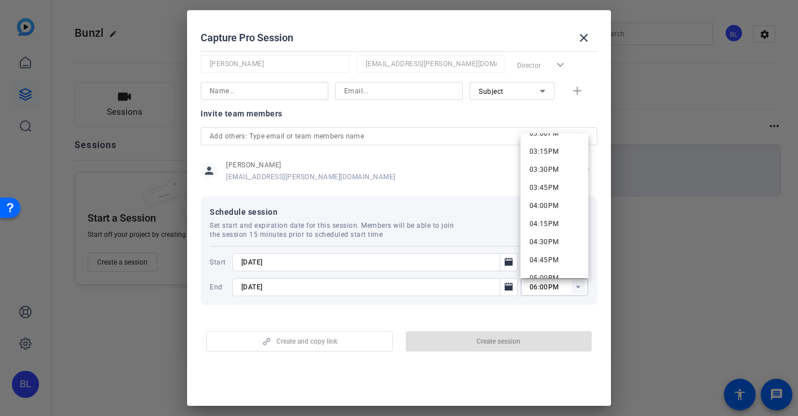
scroll to position [1100, 0]
click at [544, 238] on span "04:30PM" at bounding box center [543, 240] width 29 height 8
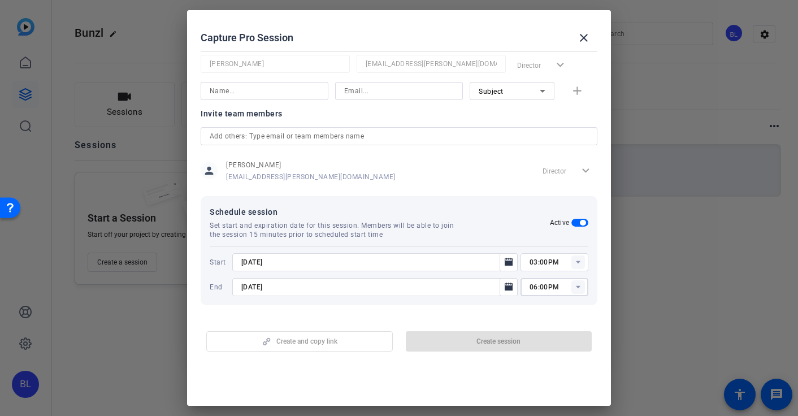
type input "04:30PM"
click at [526, 323] on div "Create and copy link Create session" at bounding box center [399, 337] width 397 height 29
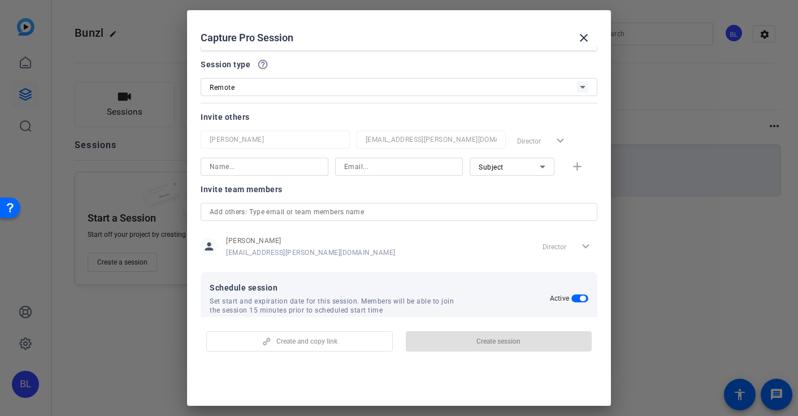
scroll to position [0, 0]
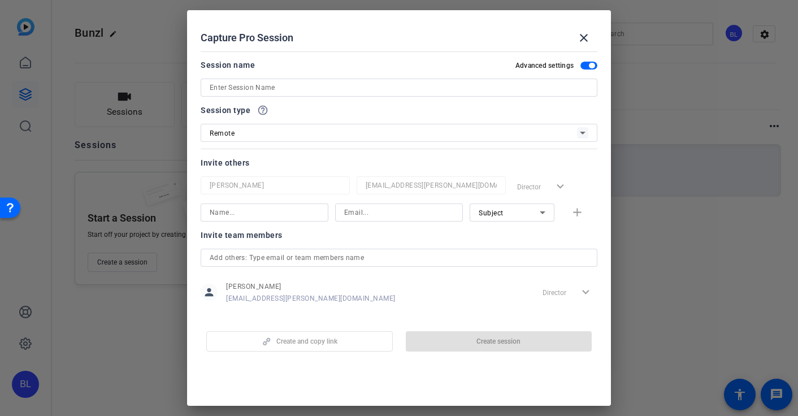
click at [278, 86] on input at bounding box center [399, 88] width 378 height 14
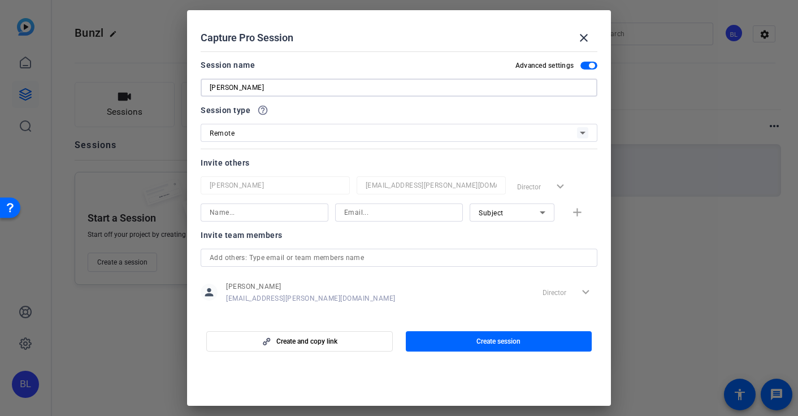
type input "Andrew Nesbit"
click at [327, 165] on div "Invite others" at bounding box center [399, 163] width 397 height 14
click at [259, 216] on input at bounding box center [265, 213] width 110 height 14
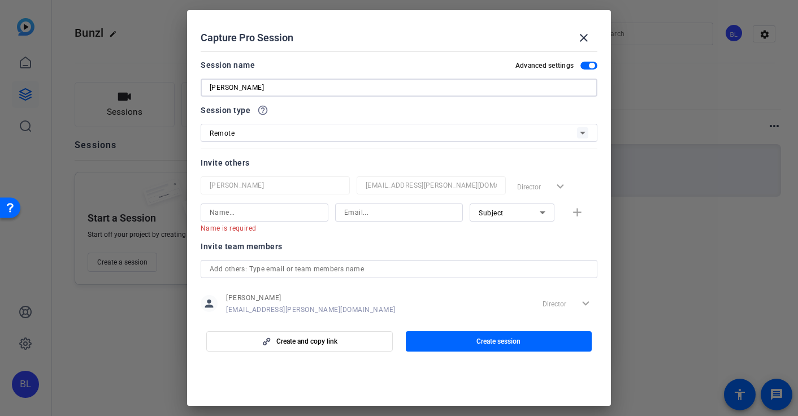
drag, startPoint x: 261, startPoint y: 86, endPoint x: 193, endPoint y: 86, distance: 67.8
click at [193, 86] on mat-dialog-content "Session name Advanced settings Andrew Nesbit Session type help_outline Remote I…" at bounding box center [399, 182] width 424 height 270
click at [235, 209] on input at bounding box center [265, 213] width 110 height 14
paste input "Andrew Nesbit"
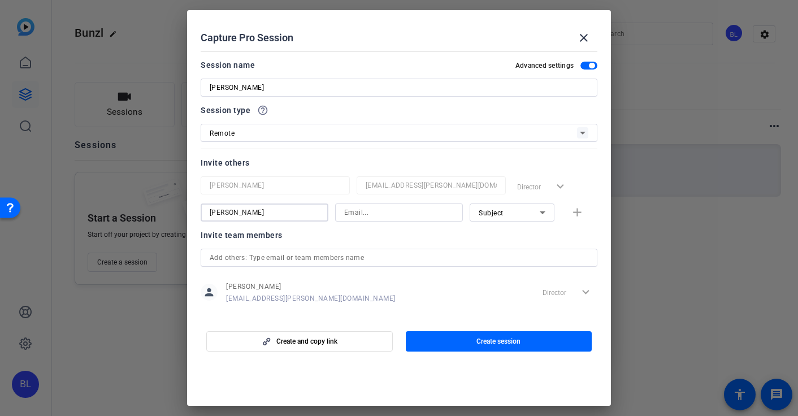
type input "Andrew Nesbit"
click at [366, 209] on input at bounding box center [399, 213] width 110 height 14
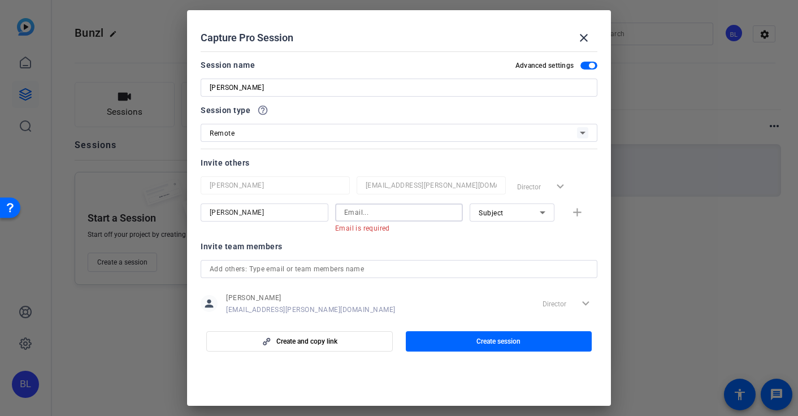
click at [367, 212] on input at bounding box center [399, 213] width 110 height 14
paste input "andrew@keywestholdings.co.uk"
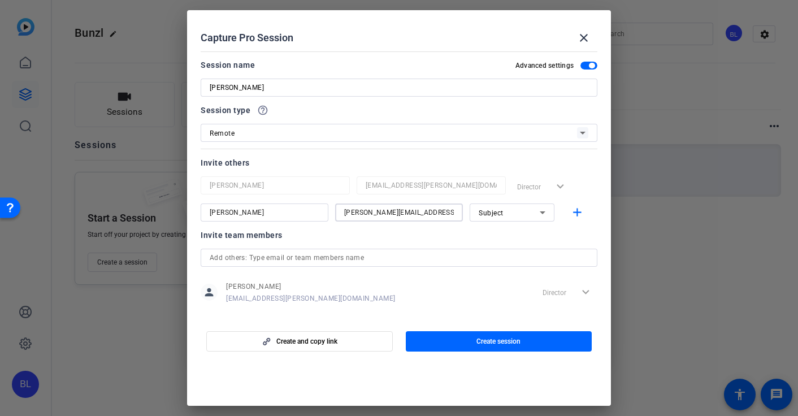
type input "andrew@keywestholdings.co.uk"
click at [497, 240] on div "Invite team members" at bounding box center [399, 235] width 397 height 14
click at [572, 214] on mat-icon "add" at bounding box center [577, 213] width 14 height 14
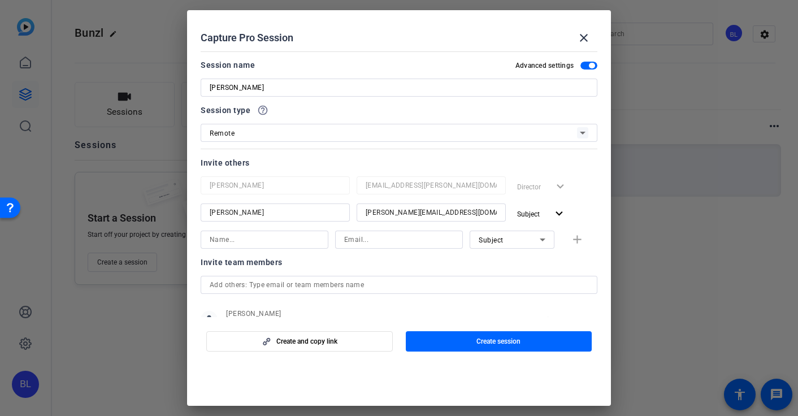
click at [246, 241] on input at bounding box center [265, 240] width 110 height 14
type input "Sunita Entwisle"
click at [416, 245] on input at bounding box center [399, 240] width 110 height 14
paste input "Sunita.Entwisle@bunzl.com"
type input "Sunita.Entwisle@bunzl.com"
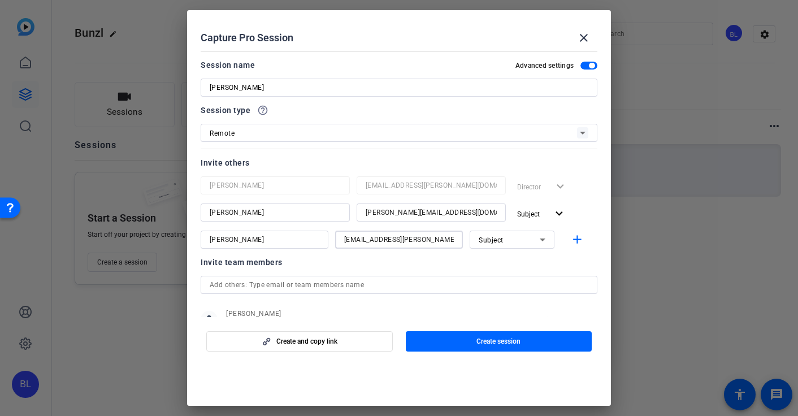
click at [541, 238] on icon at bounding box center [542, 239] width 6 height 3
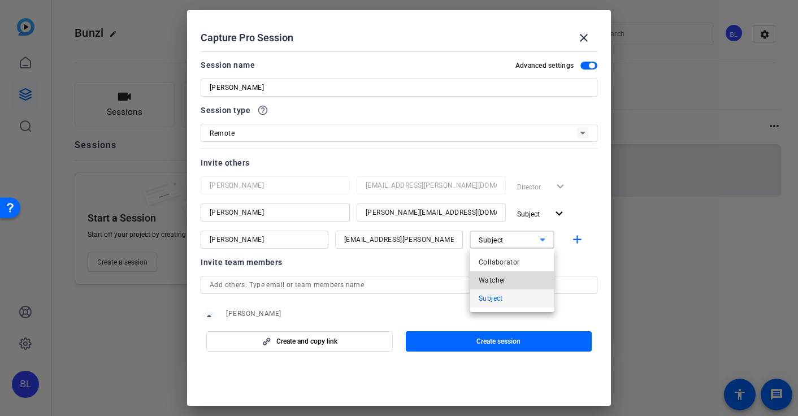
click at [517, 280] on mat-option "Watcher" at bounding box center [511, 280] width 85 height 18
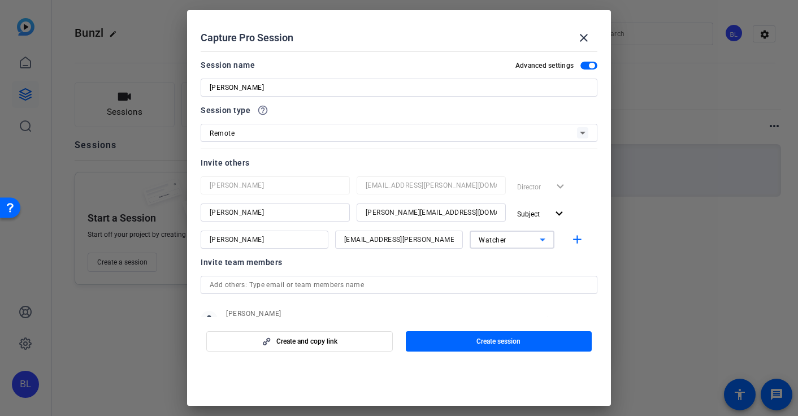
click at [491, 262] on div "Invite team members" at bounding box center [399, 262] width 397 height 14
click at [289, 90] on input "Andrew Nesbit" at bounding box center [399, 88] width 378 height 14
type input "Andrew Nesbit - Remote Interview"
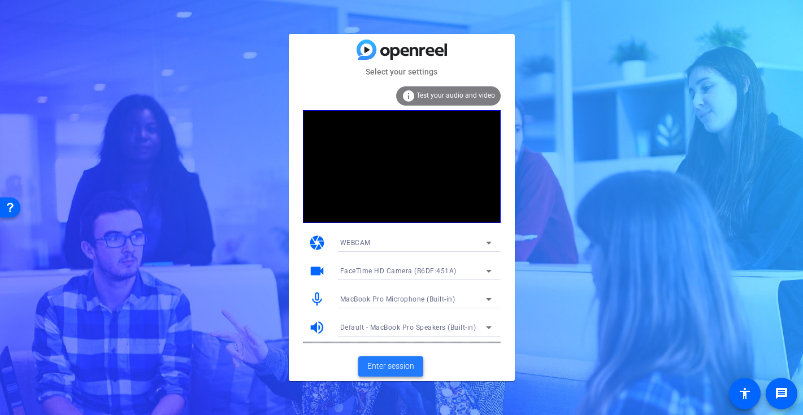
click at [391, 368] on span "Enter session" at bounding box center [390, 366] width 47 height 12
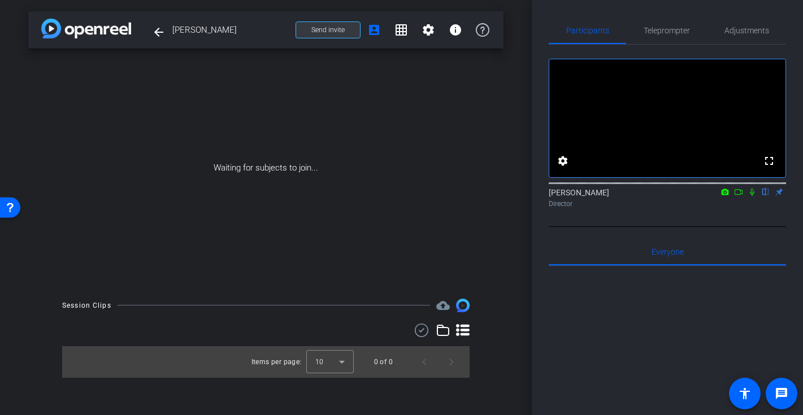
click at [337, 31] on span "Send invite" at bounding box center [327, 29] width 33 height 9
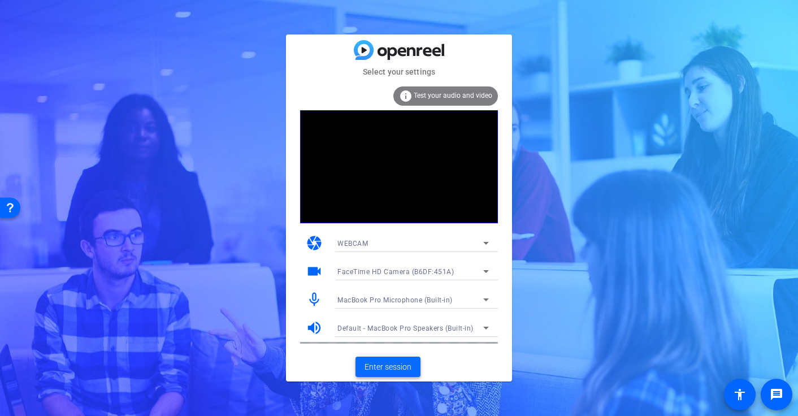
click at [390, 369] on span "Enter session" at bounding box center [387, 367] width 47 height 12
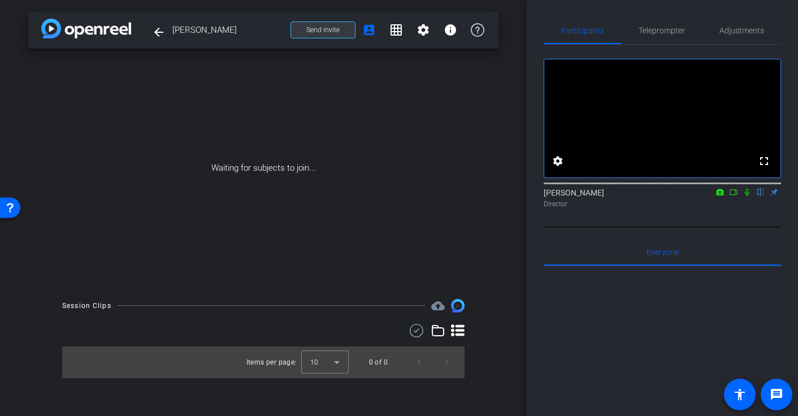
click at [332, 28] on span "Send invite" at bounding box center [322, 29] width 33 height 9
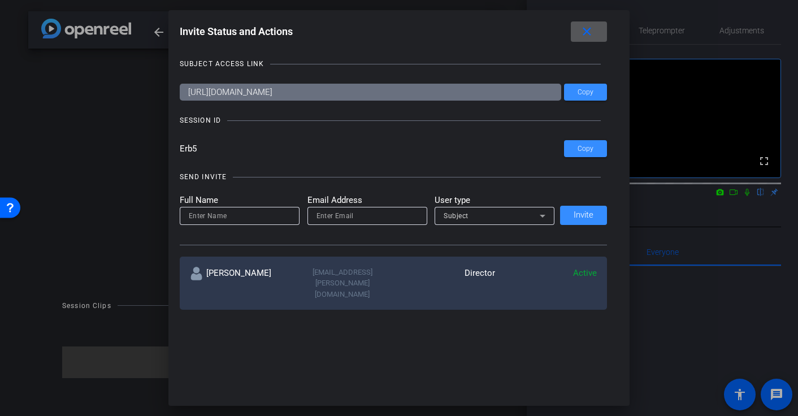
click at [587, 29] on mat-icon "close" at bounding box center [587, 32] width 14 height 14
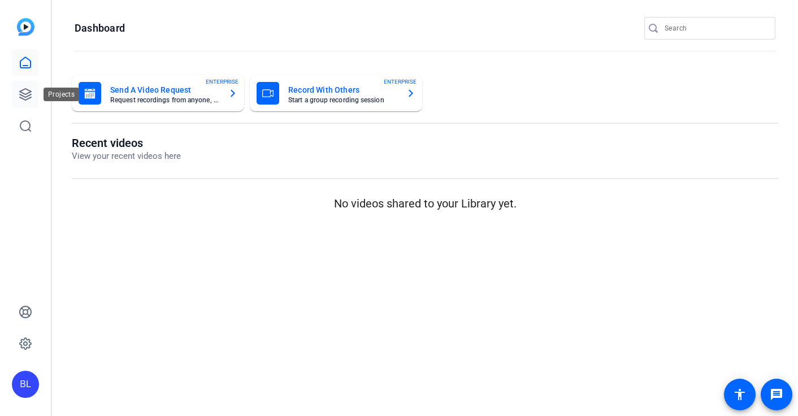
click at [23, 90] on icon at bounding box center [26, 95] width 14 height 14
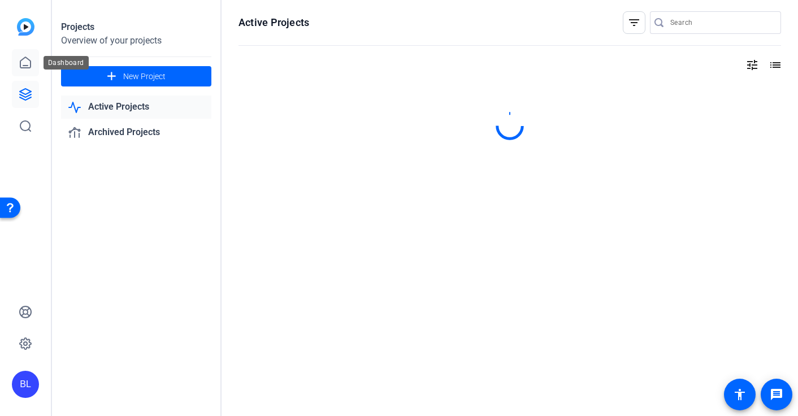
click at [25, 63] on icon at bounding box center [26, 63] width 14 height 14
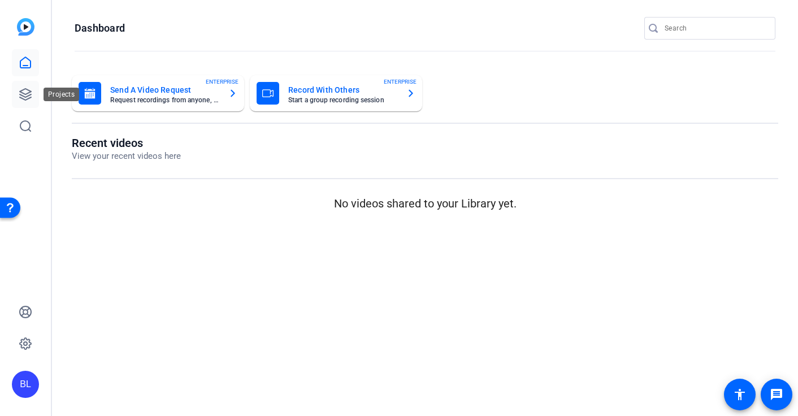
click at [24, 97] on icon at bounding box center [26, 95] width 14 height 14
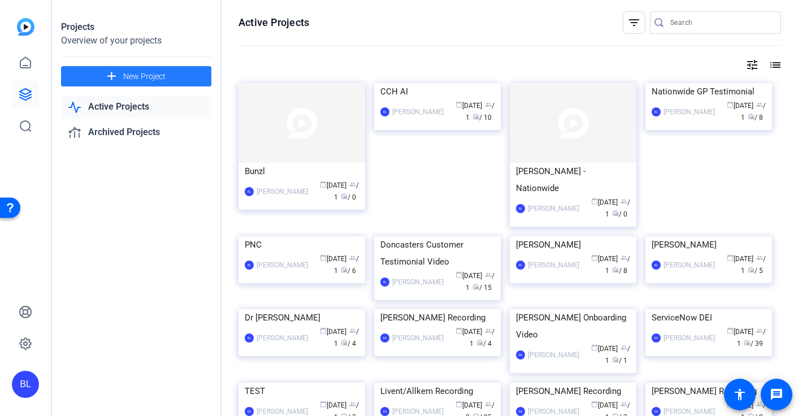
click at [147, 75] on span "New Project" at bounding box center [144, 77] width 42 height 12
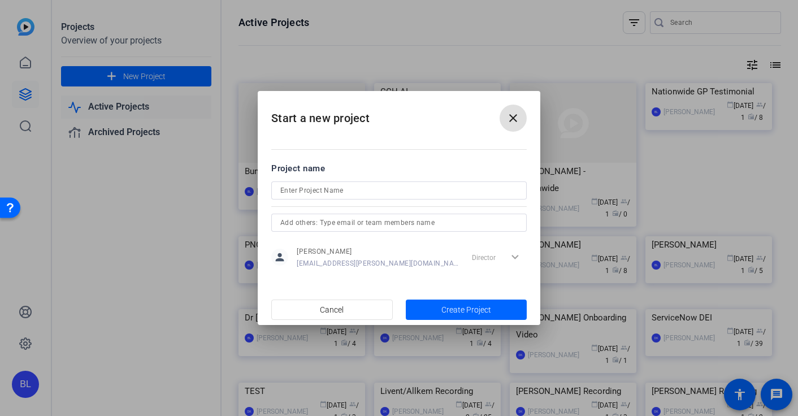
click at [336, 191] on input at bounding box center [398, 191] width 237 height 14
type input "barn"
click at [477, 309] on span "Create Project" at bounding box center [466, 310] width 50 height 12
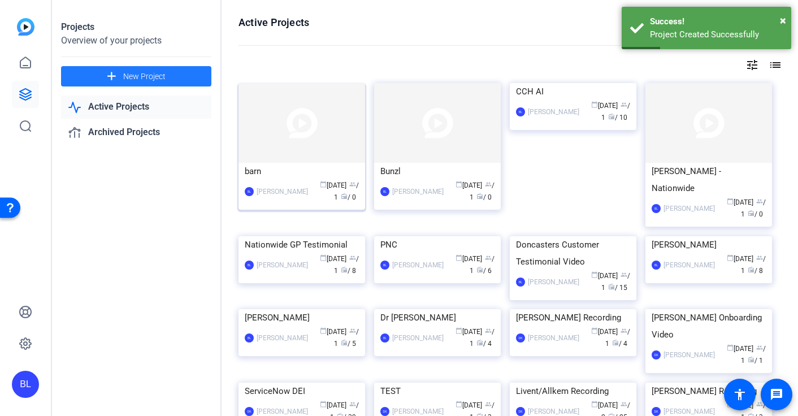
click at [329, 189] on div "calendar_today Sep 12 group / 1 radio / 0" at bounding box center [335, 192] width 45 height 24
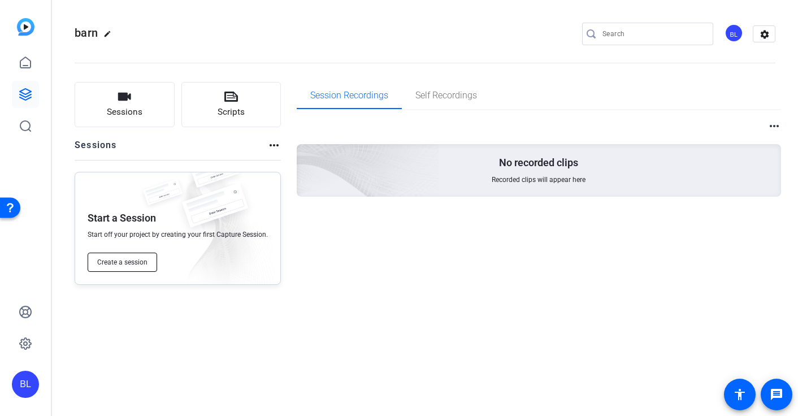
click at [133, 265] on span "Create a session" at bounding box center [122, 262] width 50 height 9
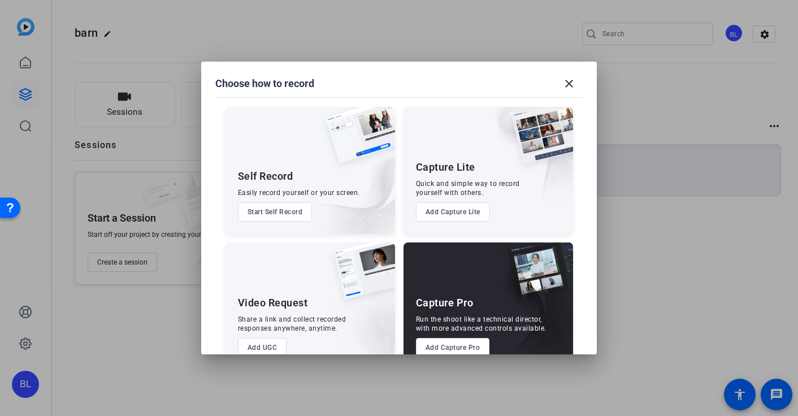
click at [465, 346] on button "Add Capture Pro" at bounding box center [453, 347] width 74 height 19
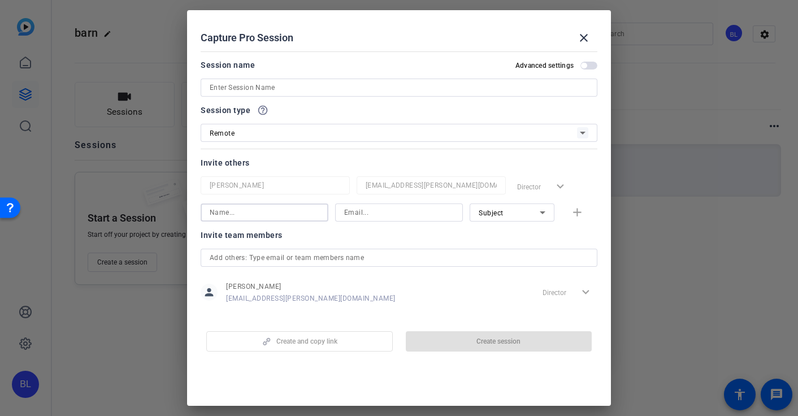
click at [266, 211] on input at bounding box center [265, 213] width 110 height 14
drag, startPoint x: 295, startPoint y: 214, endPoint x: 199, endPoint y: 212, distance: 96.0
click at [199, 212] on mat-dialog-content "Session name Advanced settings Session type help_outline Remote Invite others B…" at bounding box center [399, 182] width 424 height 270
type input "barnlogan@icloud.com"
click at [364, 214] on input at bounding box center [399, 213] width 110 height 14
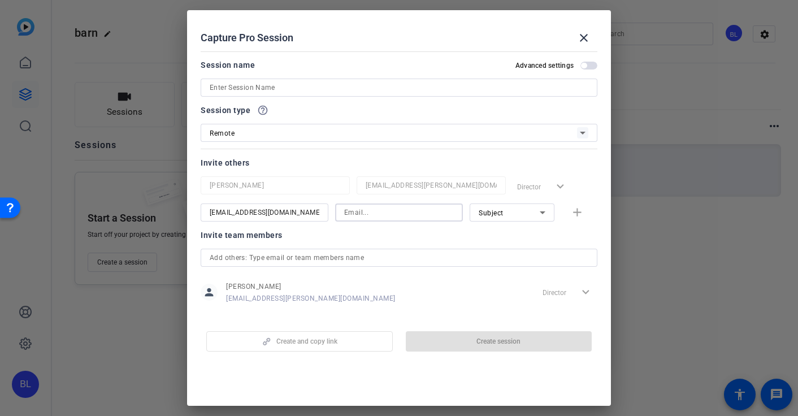
paste input "barnlogan@icloud.com"
type input "barnlogan@icloud.com"
drag, startPoint x: 297, startPoint y: 215, endPoint x: 242, endPoint y: 210, distance: 55.0
click at [242, 210] on input "barnlogan@icloud.com" at bounding box center [265, 213] width 110 height 14
type input "barnlogan"
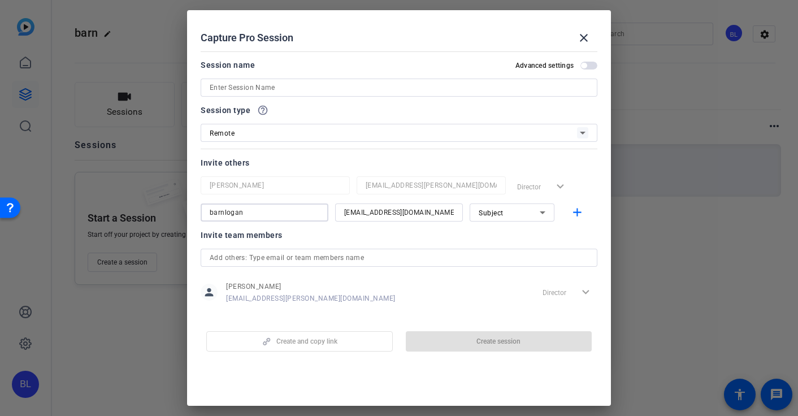
click at [529, 215] on div "Subject" at bounding box center [508, 213] width 61 height 14
click at [508, 271] on mat-option "Subject" at bounding box center [511, 271] width 85 height 18
click at [587, 65] on span "button" at bounding box center [588, 66] width 17 height 8
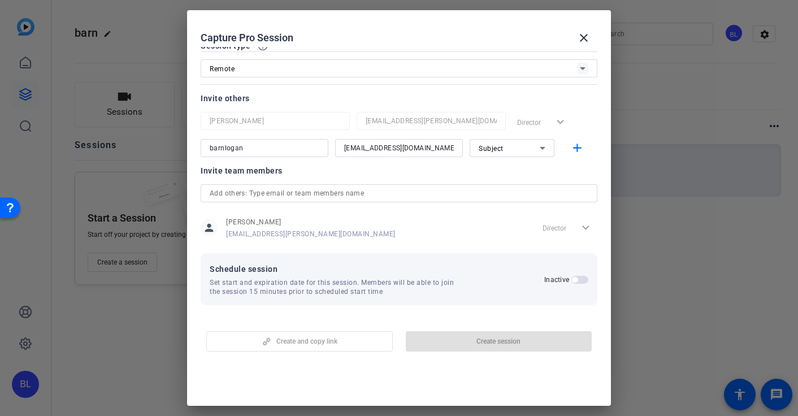
click at [577, 280] on span "button" at bounding box center [575, 280] width 6 height 6
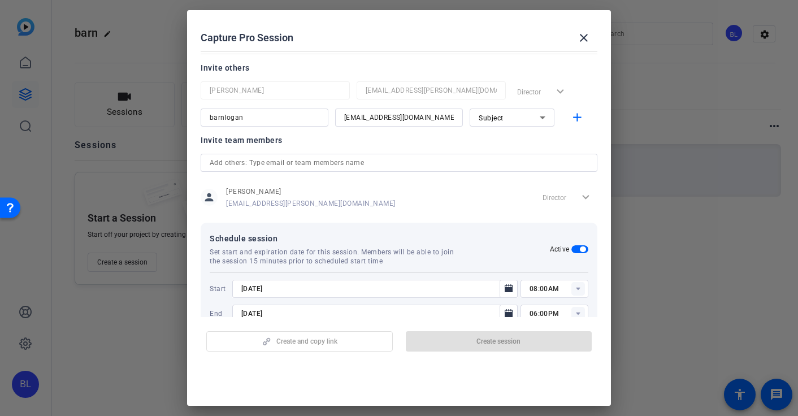
scroll to position [121, 0]
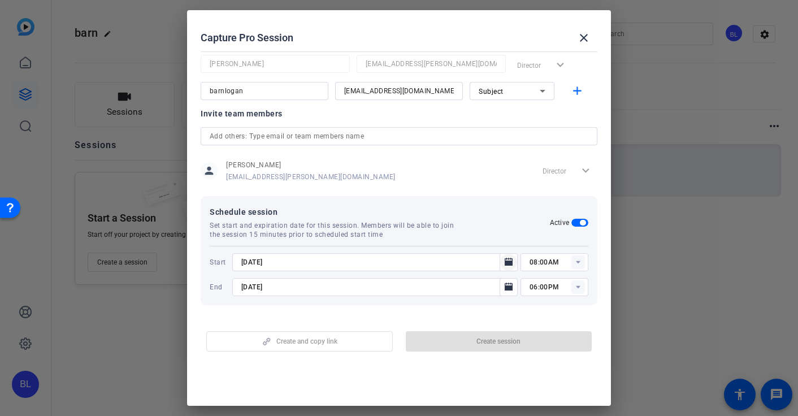
click at [507, 259] on icon "Open calendar" at bounding box center [508, 262] width 9 height 14
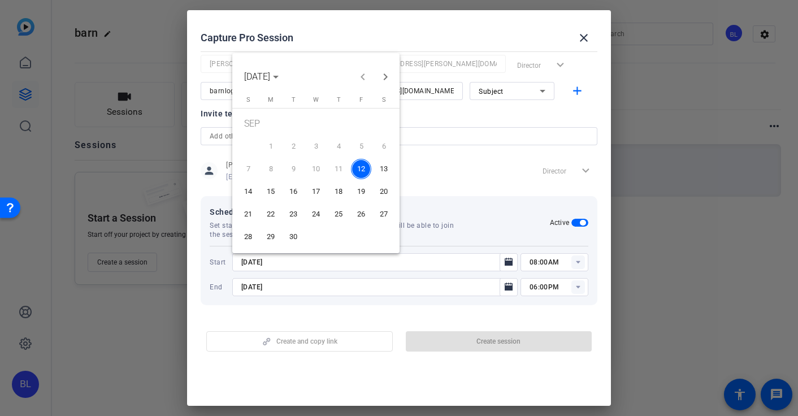
click at [386, 168] on span "13" at bounding box center [383, 169] width 20 height 20
type input "9/13/2025"
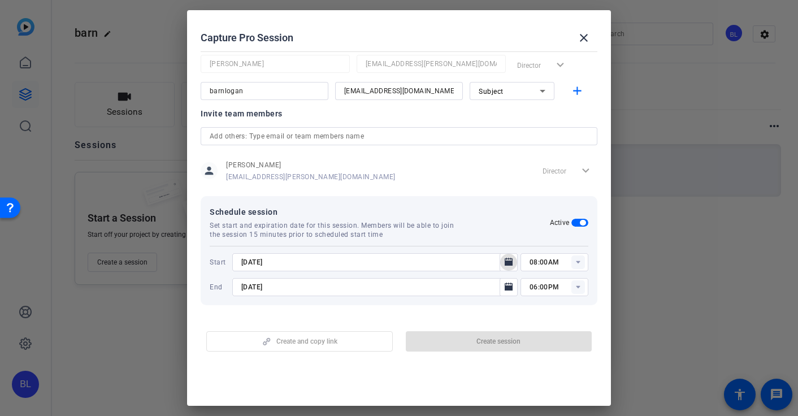
click at [580, 287] on rect at bounding box center [578, 287] width 14 height 14
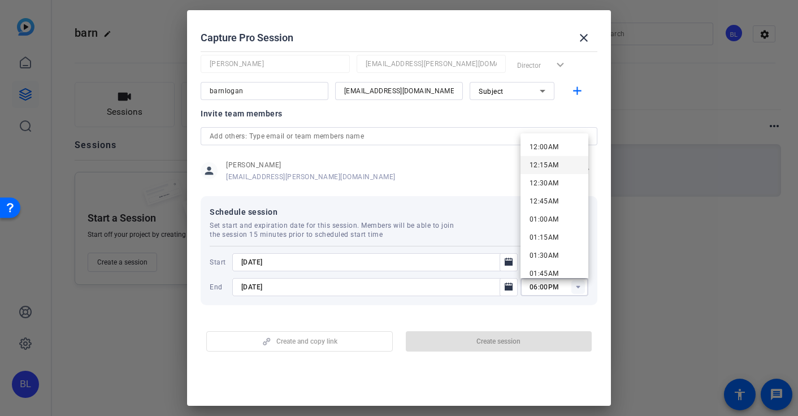
click at [546, 159] on span "12:15AM" at bounding box center [543, 165] width 29 height 14
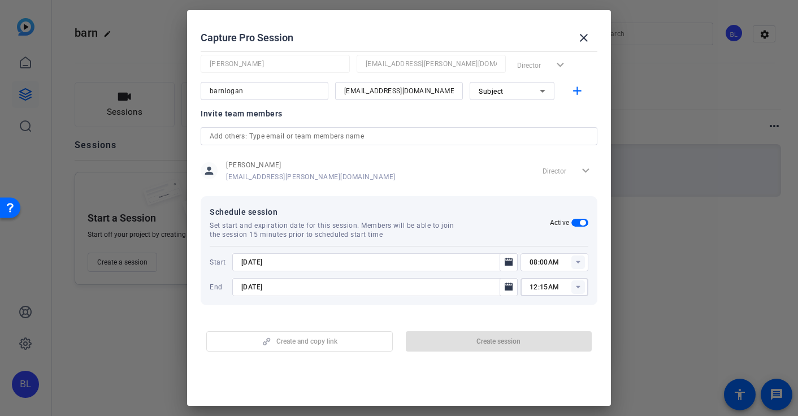
click at [581, 287] on rect at bounding box center [578, 287] width 14 height 14
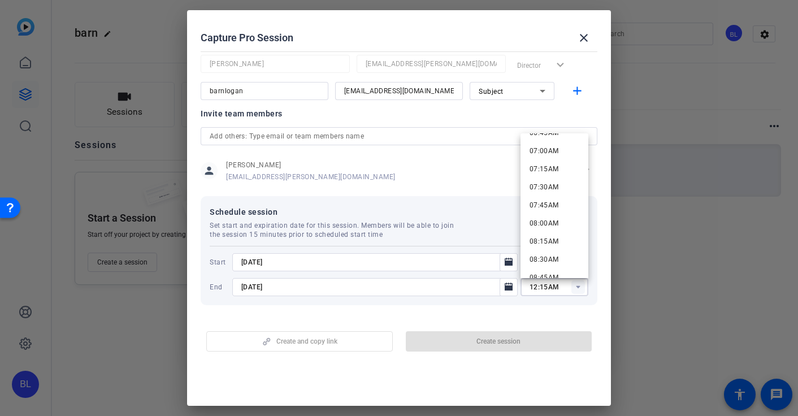
scroll to position [500, 0]
click at [550, 258] on span "08:30AM" at bounding box center [543, 261] width 29 height 8
type input "08:30AM"
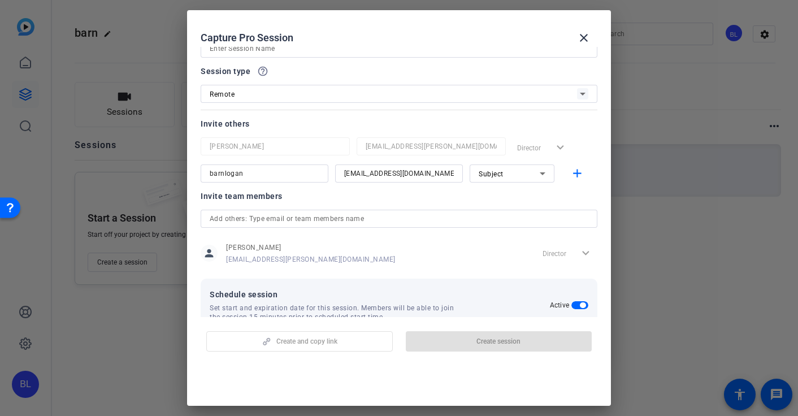
scroll to position [0, 0]
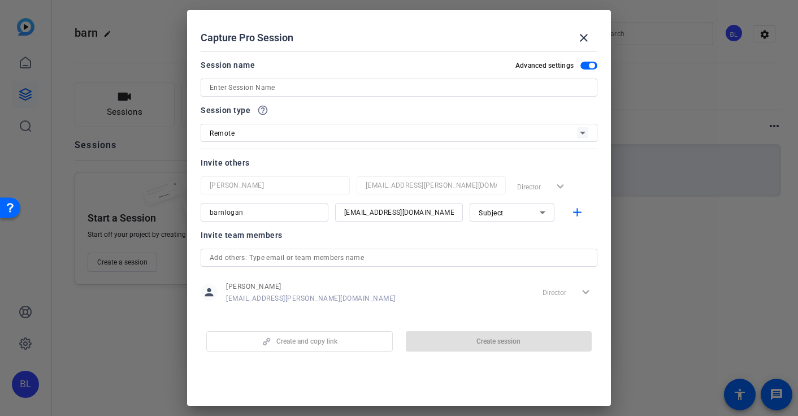
click at [248, 88] on input at bounding box center [399, 88] width 378 height 14
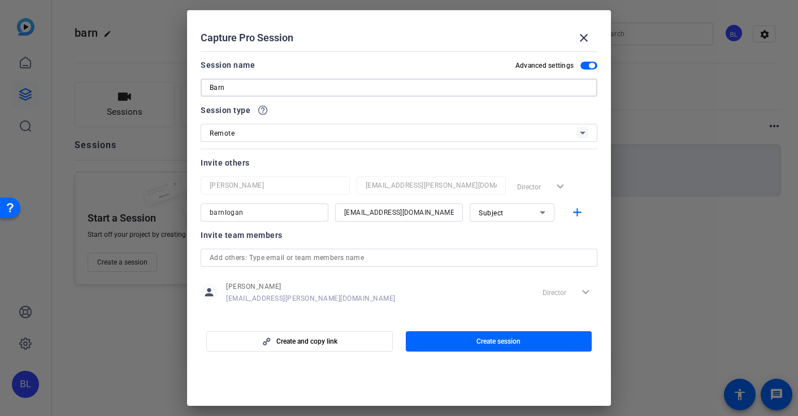
type input "Barn"
click at [430, 306] on div "person Barnaby Logan barnaby.logan@teneo.com Director expand_more" at bounding box center [399, 292] width 397 height 28
click at [576, 216] on mat-icon "add" at bounding box center [577, 213] width 14 height 14
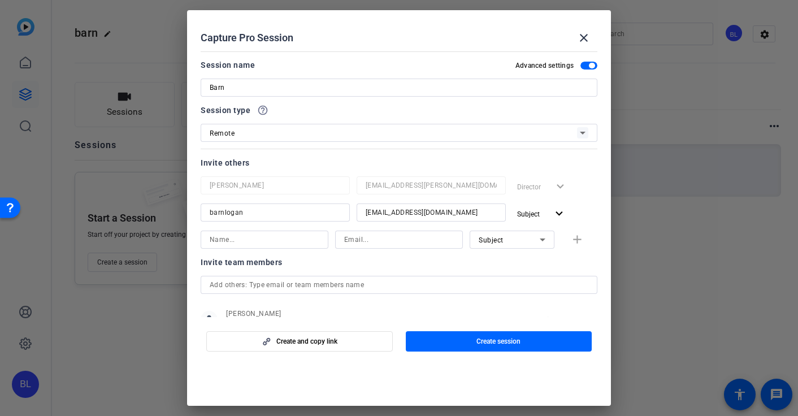
click at [230, 243] on input at bounding box center [265, 240] width 110 height 14
type input "Barn"
click at [375, 239] on input at bounding box center [399, 240] width 110 height 14
type input "Barnaby.logan@teneo.com"
click at [542, 241] on icon at bounding box center [542, 239] width 6 height 3
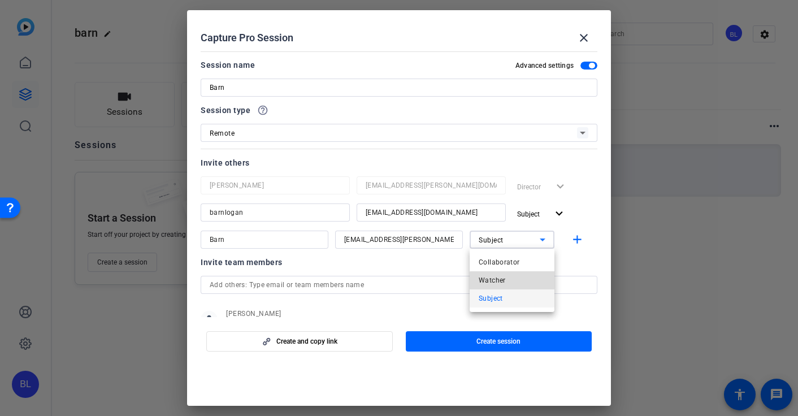
click at [517, 282] on mat-option "Watcher" at bounding box center [511, 280] width 85 height 18
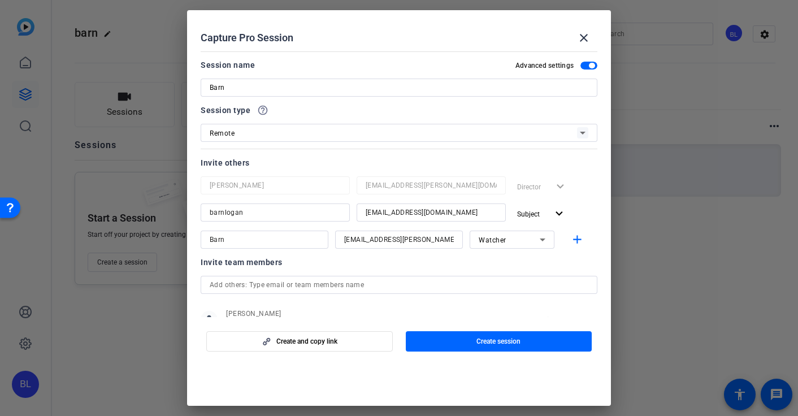
click at [467, 260] on div "Invite team members" at bounding box center [399, 262] width 397 height 14
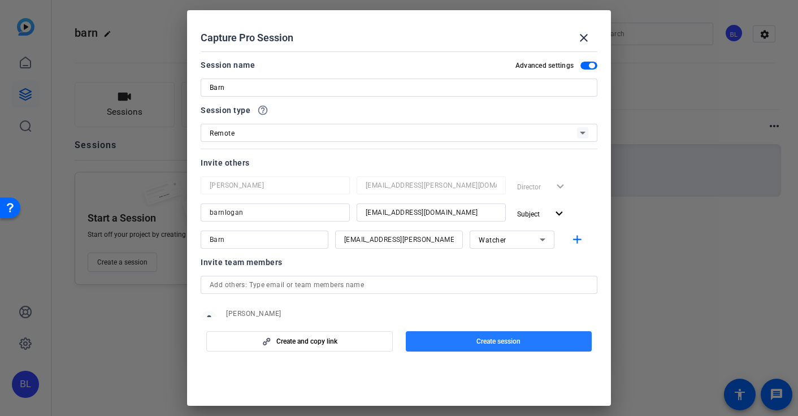
click at [499, 338] on span "Create session" at bounding box center [498, 341] width 44 height 9
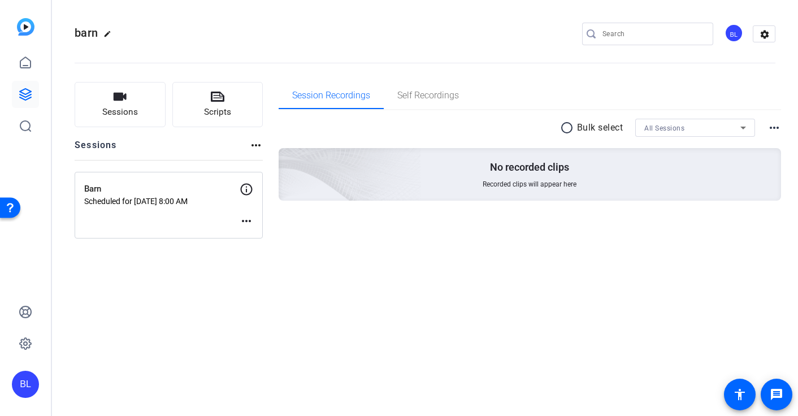
click at [206, 214] on div "Barn Scheduled for Sep 13, 2025 @ 8:00 AM more_horiz" at bounding box center [169, 205] width 188 height 67
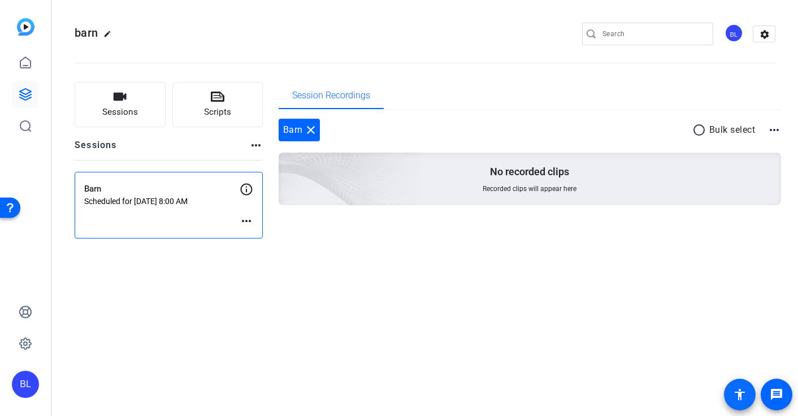
click at [740, 395] on mat-icon "accessibility" at bounding box center [740, 394] width 14 height 14
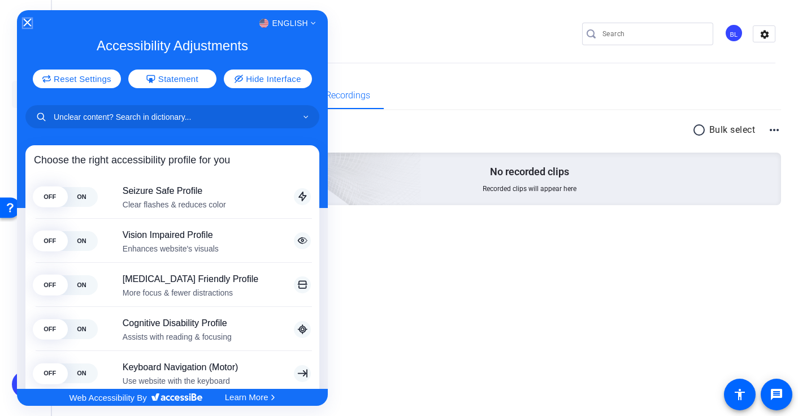
click at [28, 20] on icon "Close Accessibility Interface" at bounding box center [27, 23] width 8 height 8
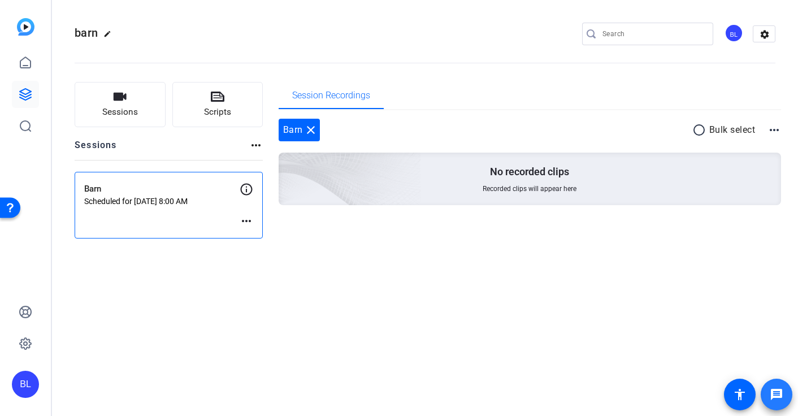
click at [779, 396] on mat-icon "message" at bounding box center [776, 394] width 14 height 14
click at [201, 203] on p "Scheduled for Sep 13, 2025 @ 8:00 AM" at bounding box center [161, 201] width 155 height 9
click at [245, 220] on mat-icon "more_horiz" at bounding box center [246, 221] width 14 height 14
click at [142, 187] on div at bounding box center [399, 208] width 798 height 416
click at [103, 190] on p "Barn" at bounding box center [161, 188] width 155 height 13
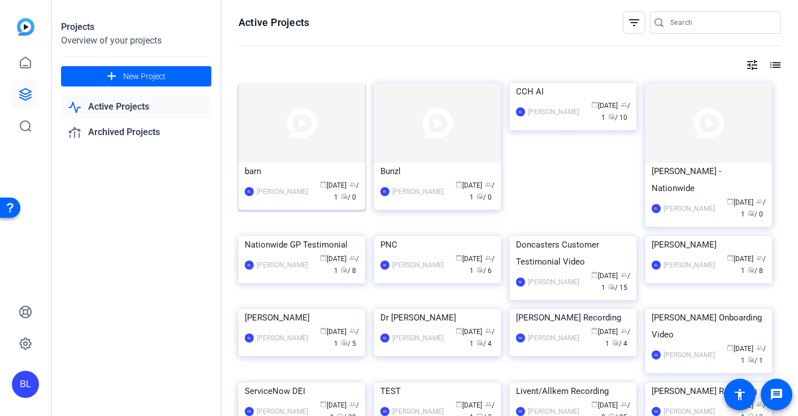
click at [298, 184] on div "BL Barnaby Logan calendar_today Sep 12 group / 1 radio / 0" at bounding box center [302, 192] width 114 height 24
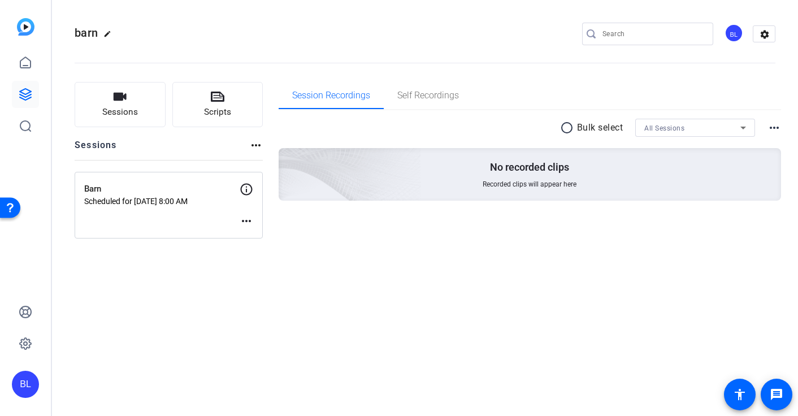
click at [186, 200] on p "Scheduled for Sep 13, 2025 @ 8:00 AM" at bounding box center [161, 201] width 155 height 9
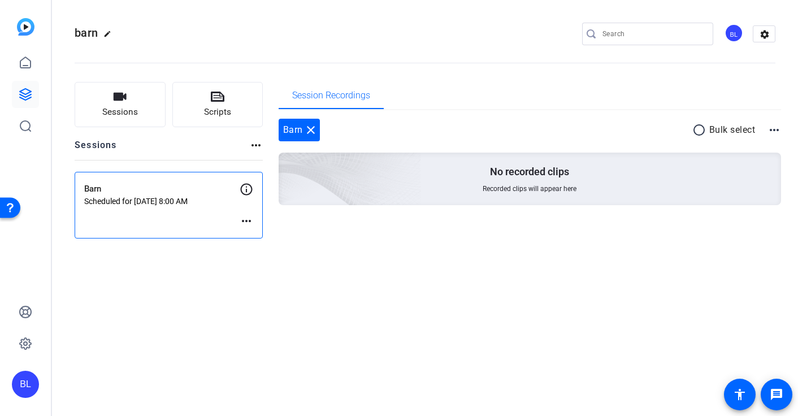
click at [247, 224] on mat-icon "more_horiz" at bounding box center [246, 221] width 14 height 14
click at [132, 116] on div at bounding box center [399, 208] width 798 height 416
click at [115, 101] on icon "button" at bounding box center [120, 97] width 14 height 14
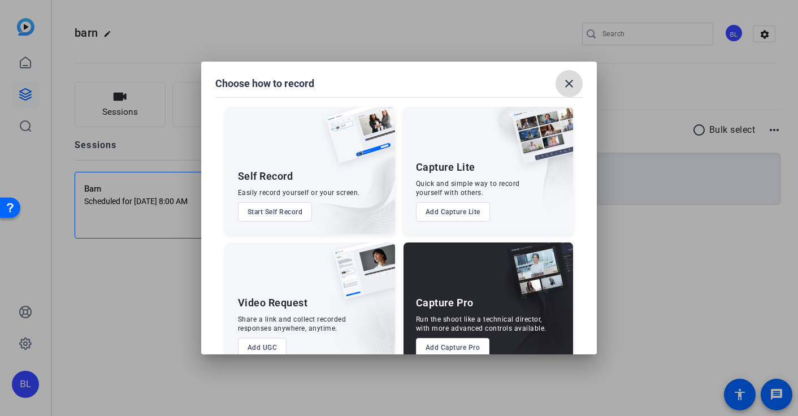
click at [570, 76] on span at bounding box center [568, 83] width 27 height 27
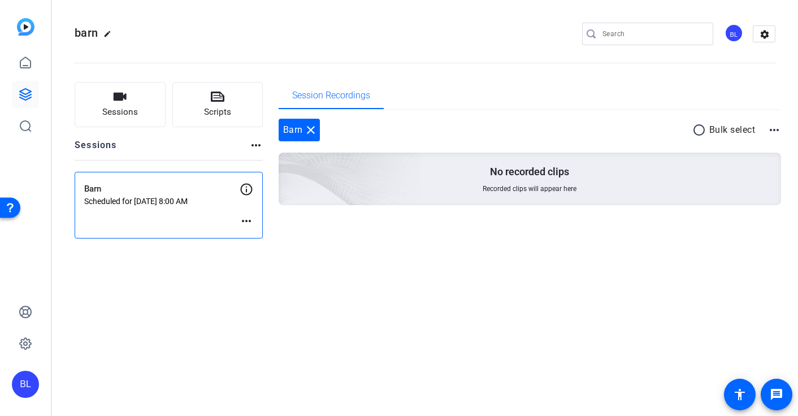
click at [250, 223] on mat-icon "more_horiz" at bounding box center [246, 221] width 14 height 14
click at [267, 235] on span "Edit Session" at bounding box center [274, 238] width 51 height 14
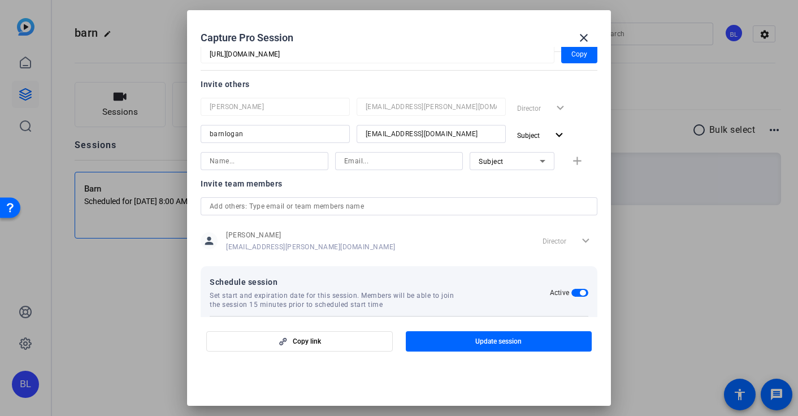
scroll to position [163, 0]
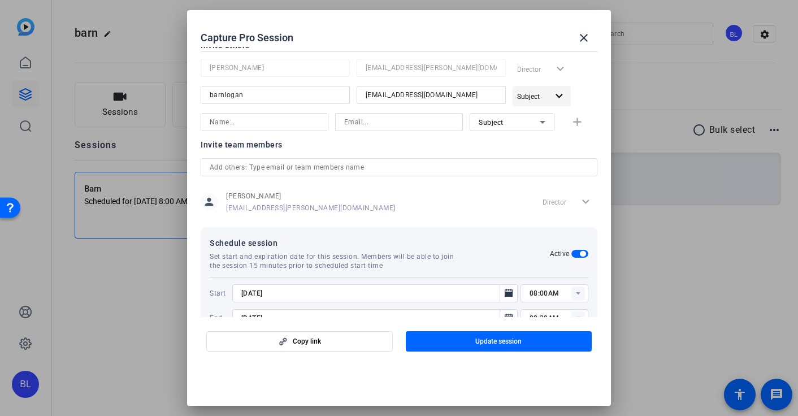
click at [559, 92] on mat-icon "expand_more" at bounding box center [559, 96] width 14 height 14
click at [473, 207] on div at bounding box center [399, 208] width 798 height 416
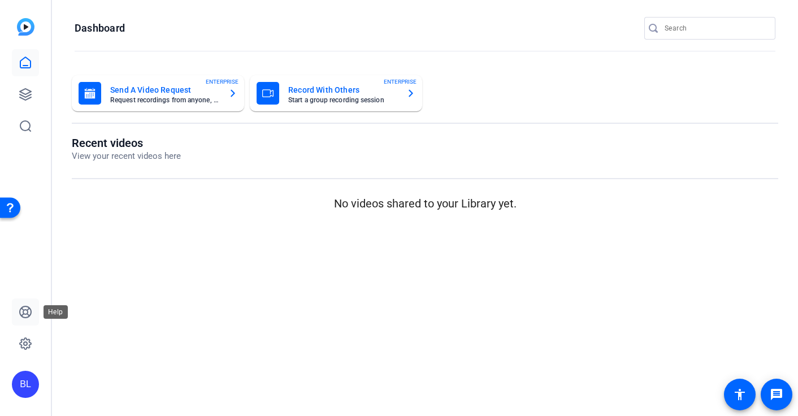
click at [25, 311] on icon at bounding box center [26, 312] width 14 height 14
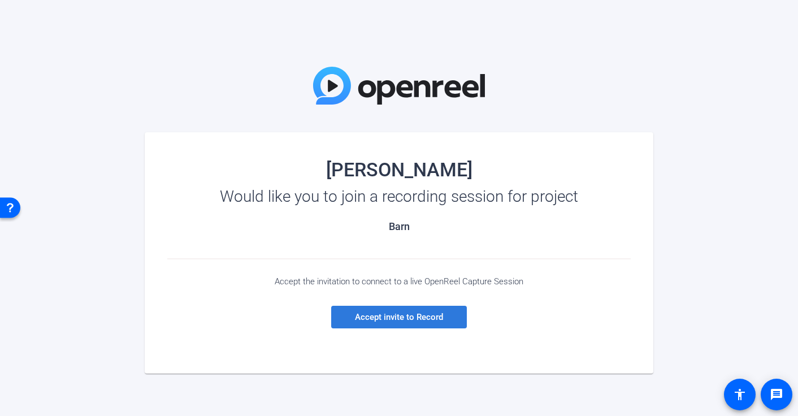
click at [424, 316] on span "Accept invite to Record" at bounding box center [399, 317] width 88 height 10
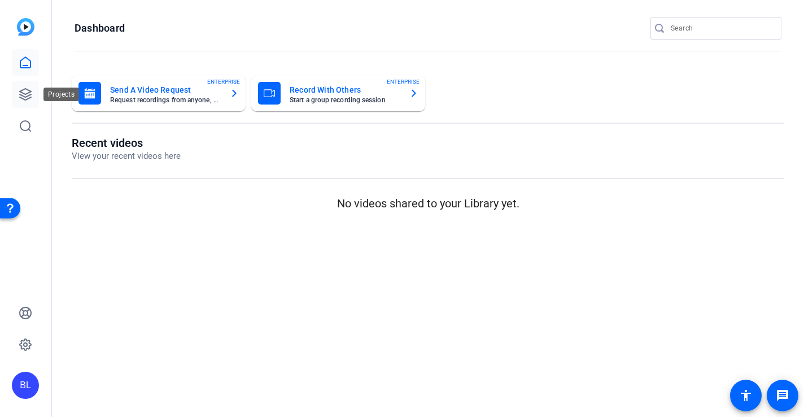
click at [25, 93] on icon at bounding box center [26, 95] width 14 height 14
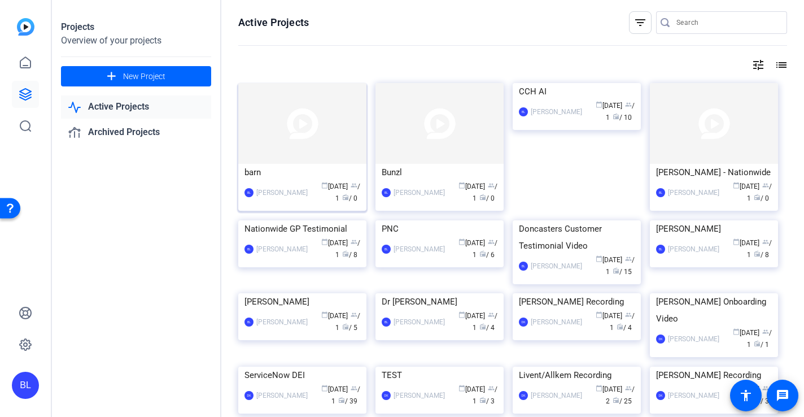
click at [339, 149] on img at bounding box center [302, 123] width 128 height 81
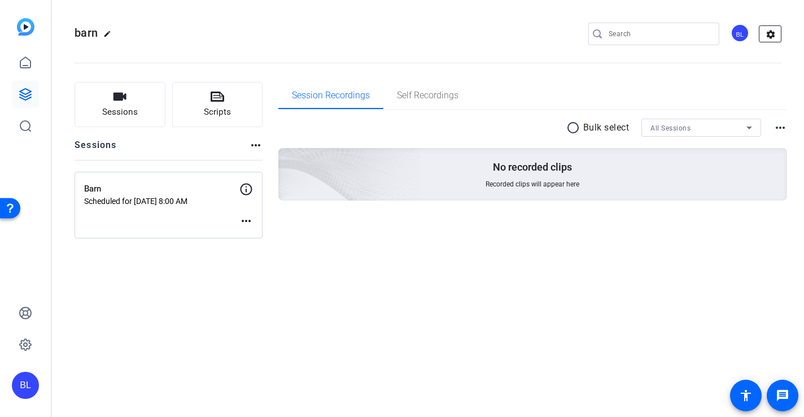
click at [771, 36] on mat-icon "settings" at bounding box center [771, 34] width 23 height 17
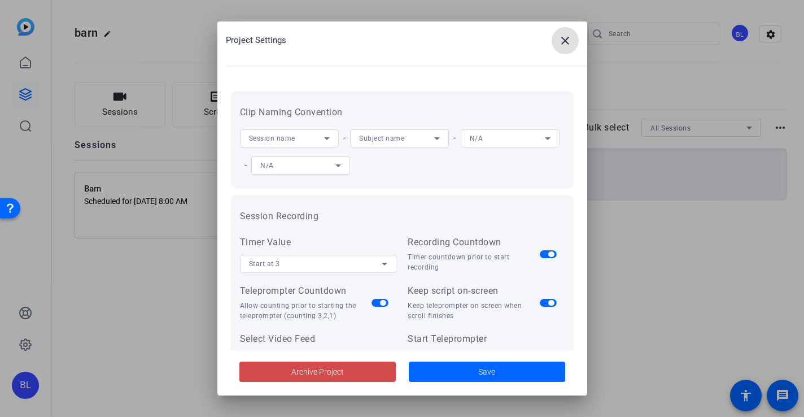
click at [361, 368] on span at bounding box center [317, 371] width 156 height 27
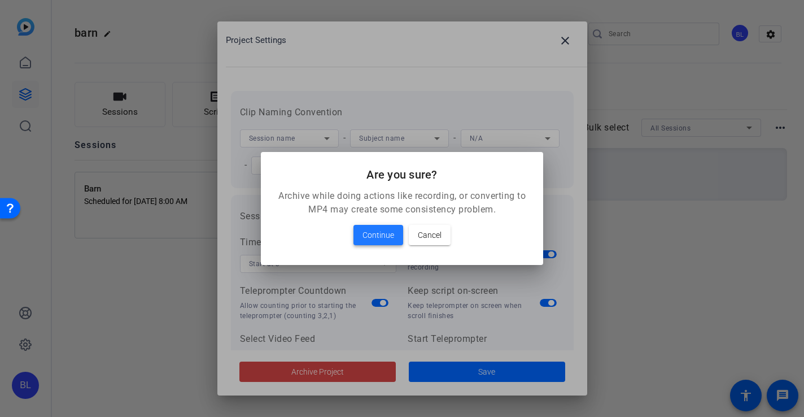
click at [381, 239] on span "Continue" at bounding box center [379, 235] width 32 height 14
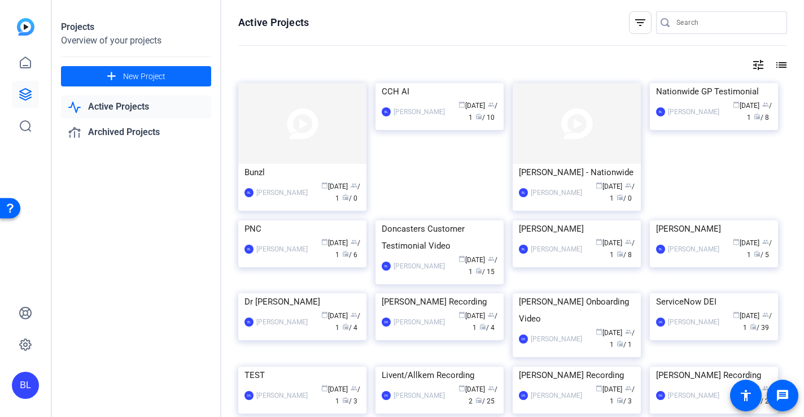
click at [171, 76] on span at bounding box center [136, 76] width 150 height 27
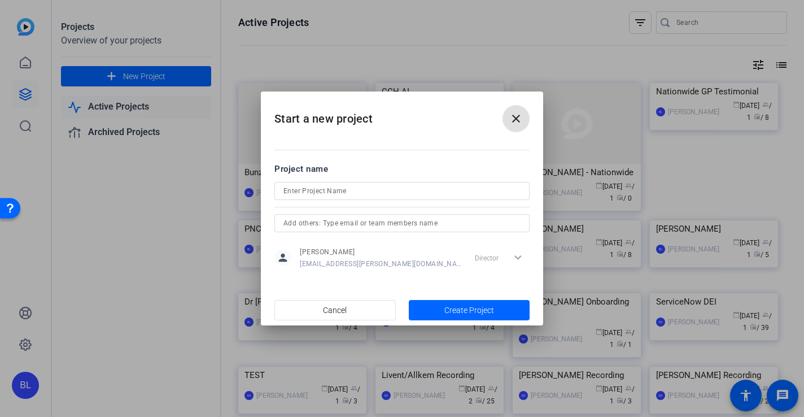
click at [331, 193] on input at bounding box center [402, 191] width 237 height 14
type input "Test"
click at [439, 303] on span "button" at bounding box center [469, 310] width 121 height 27
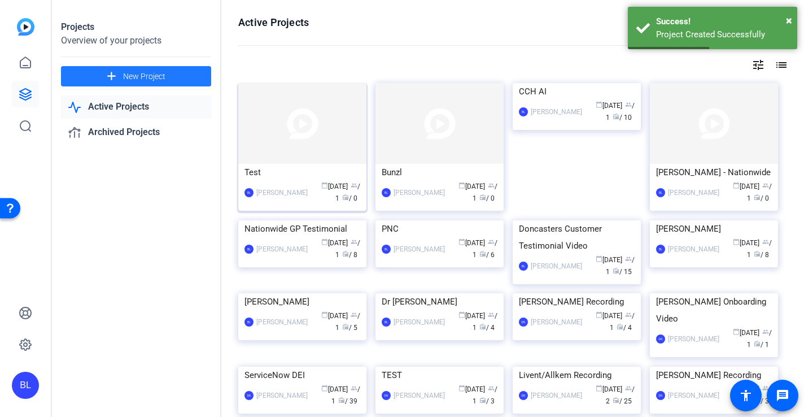
click at [316, 173] on div "Test" at bounding box center [303, 172] width 116 height 17
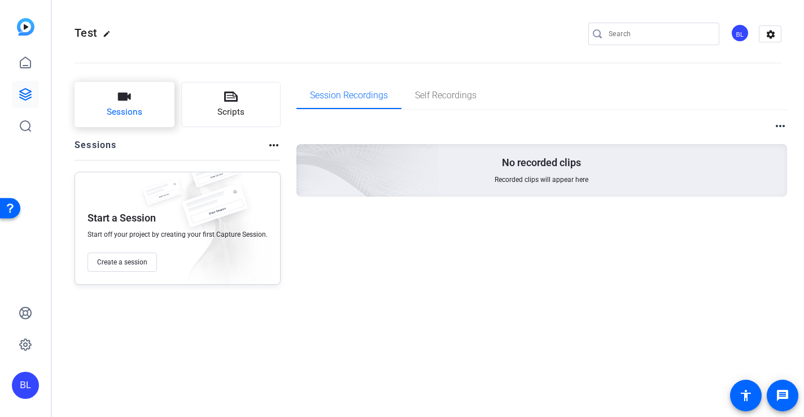
click at [125, 114] on span "Sessions" at bounding box center [125, 112] width 36 height 13
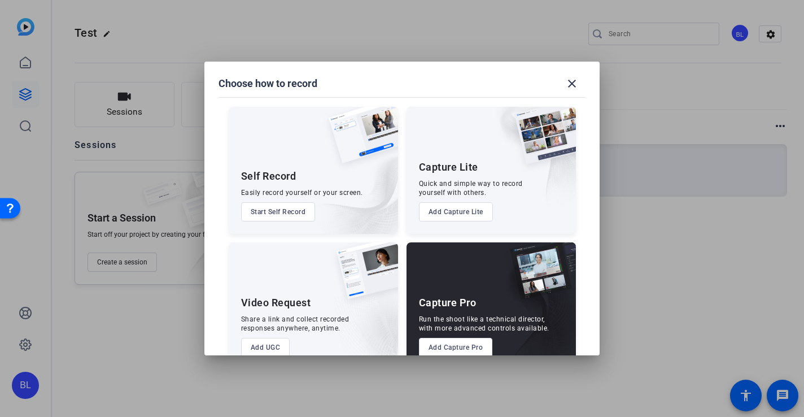
click at [468, 343] on button "Add Capture Pro" at bounding box center [456, 347] width 74 height 19
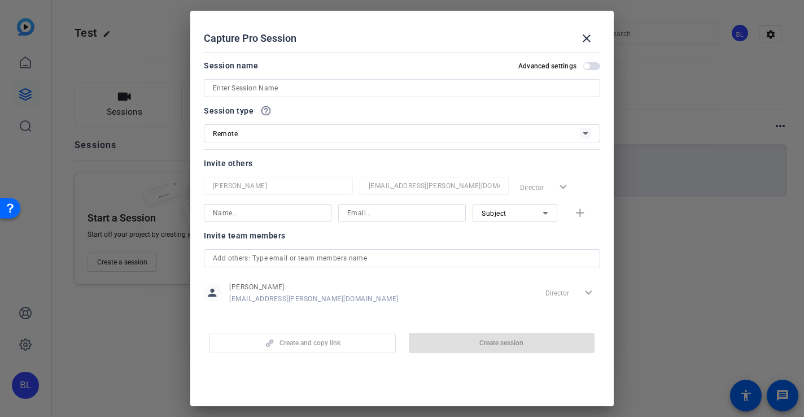
click at [307, 89] on input at bounding box center [402, 88] width 378 height 14
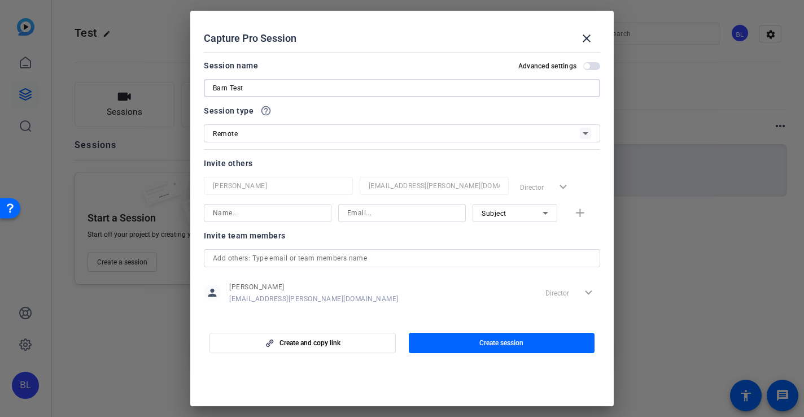
type input "Barn Test"
click at [304, 130] on div "Remote" at bounding box center [396, 134] width 367 height 14
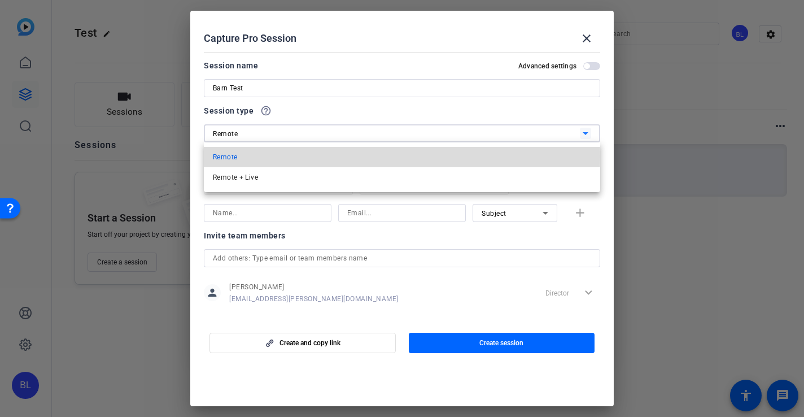
click at [288, 156] on mat-option "Remote" at bounding box center [402, 157] width 397 height 20
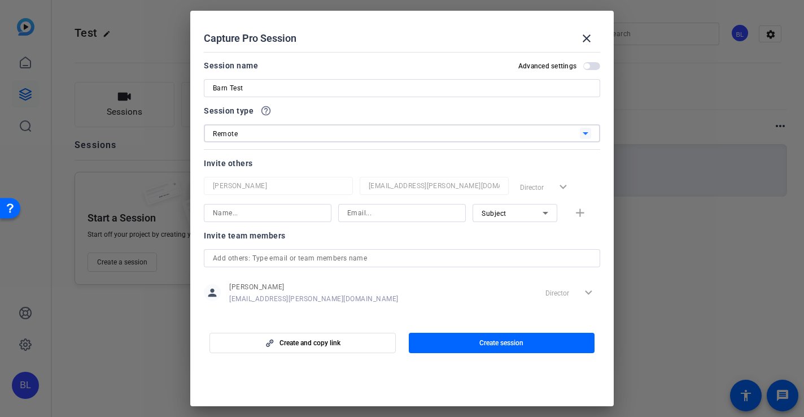
scroll to position [12, 0]
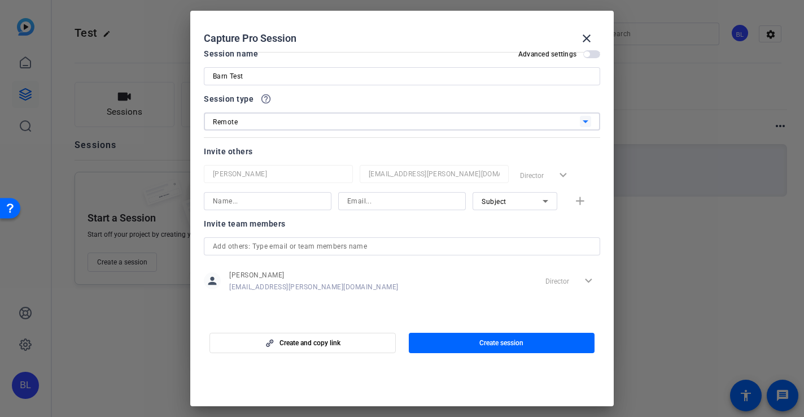
click at [267, 204] on input at bounding box center [268, 201] width 110 height 14
type input "Barnaby"
click at [364, 204] on input at bounding box center [402, 201] width 110 height 14
type input "barnlogan@icloud.com"
click at [576, 199] on mat-icon "add" at bounding box center [580, 201] width 14 height 14
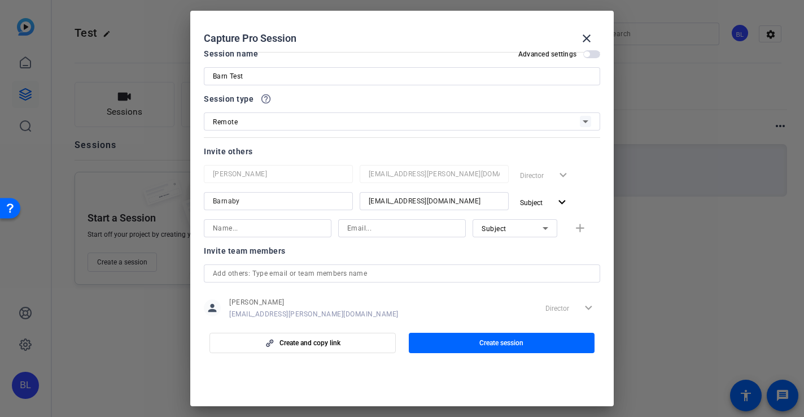
click at [286, 238] on div at bounding box center [268, 243] width 128 height 12
click at [277, 230] on input at bounding box center [268, 228] width 110 height 14
type input "Logan"
click at [392, 232] on input at bounding box center [402, 228] width 110 height 14
type input "barnlogan@icloud.com"
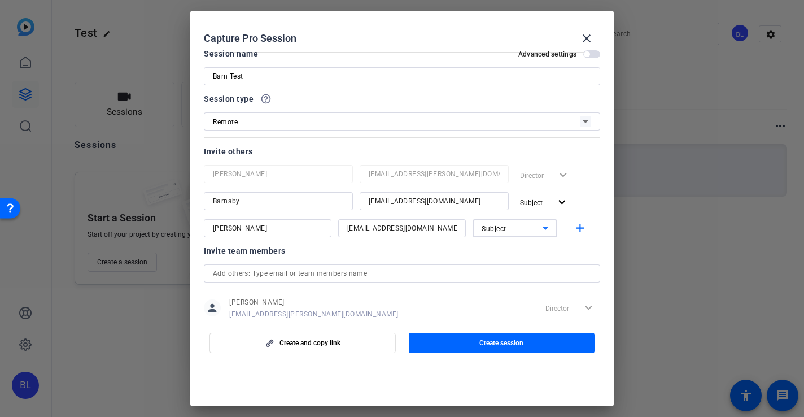
click at [544, 226] on icon at bounding box center [546, 228] width 14 height 14
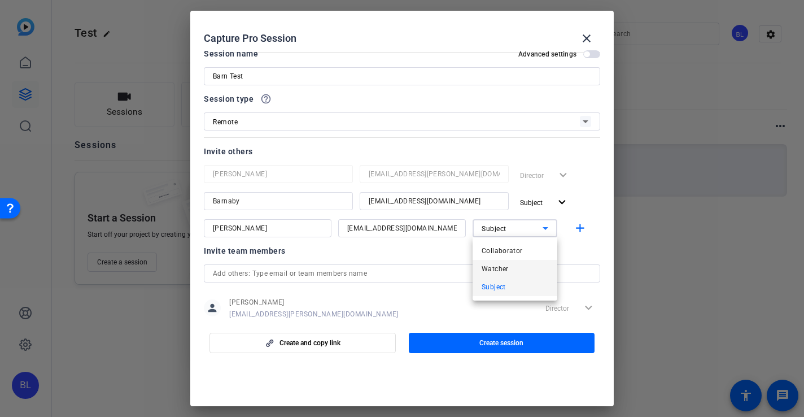
click at [520, 264] on mat-option "Watcher" at bounding box center [515, 269] width 85 height 18
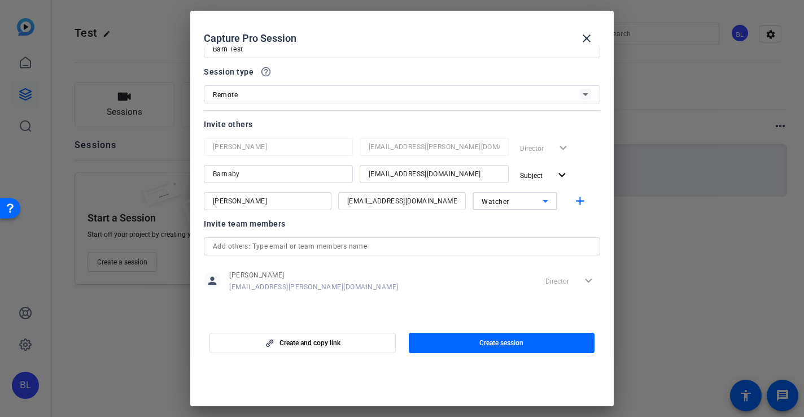
scroll to position [0, 0]
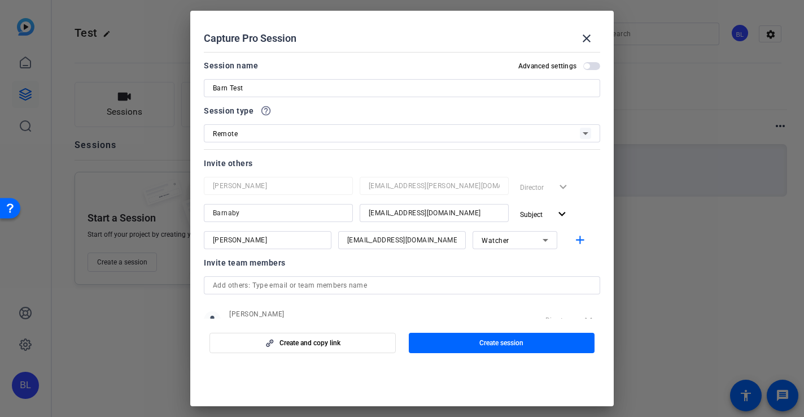
click at [591, 66] on span "button" at bounding box center [591, 66] width 17 height 8
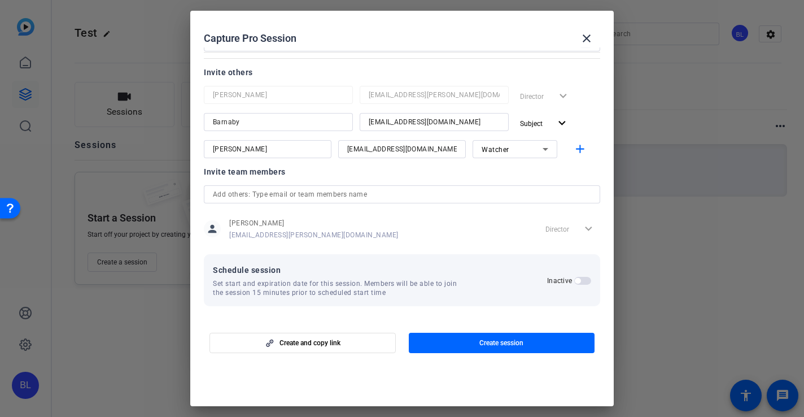
click at [580, 278] on span "button" at bounding box center [578, 281] width 6 height 6
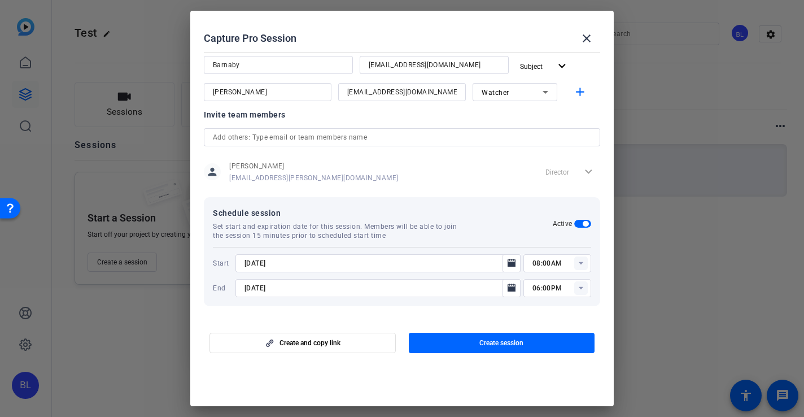
click at [581, 265] on rect at bounding box center [581, 263] width 14 height 14
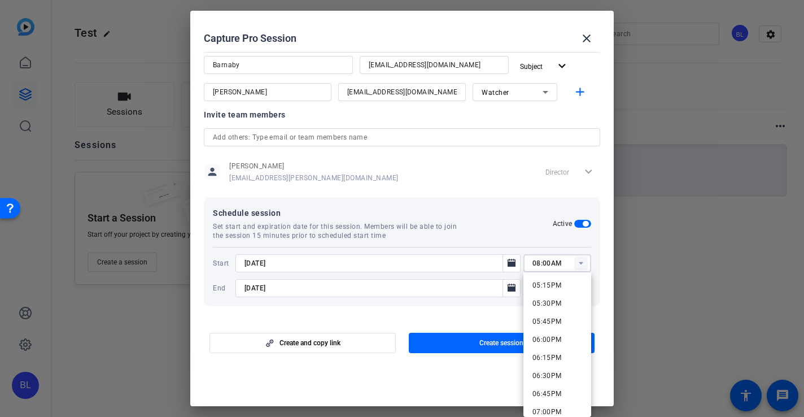
scroll to position [1234, 0]
click at [550, 371] on span "06:15PM" at bounding box center [547, 372] width 29 height 8
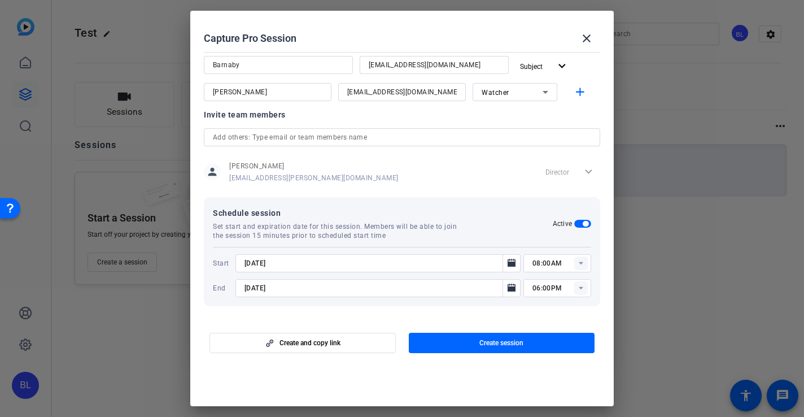
type input "06:15PM"
click at [582, 289] on rect at bounding box center [581, 288] width 14 height 14
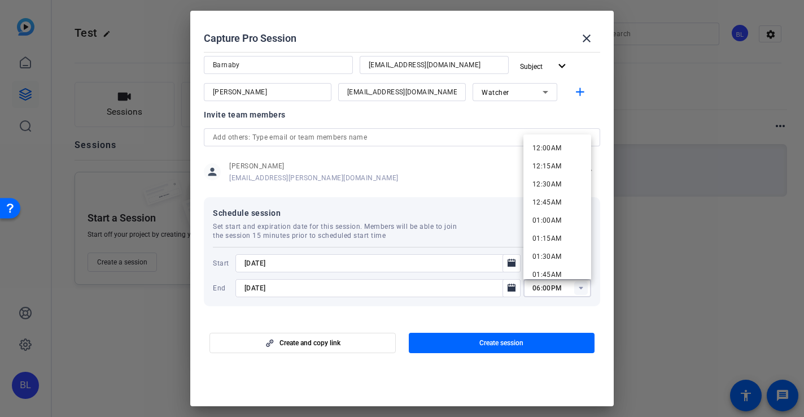
click at [545, 290] on input "06:00PM" at bounding box center [562, 288] width 59 height 14
click at [550, 290] on input "06:00PM" at bounding box center [562, 288] width 59 height 14
type input "06:30PM"
click at [543, 315] on mat-dialog-content "Session name Advanced settings Barn Test Session type help_outline Remote Invit…" at bounding box center [402, 182] width 424 height 271
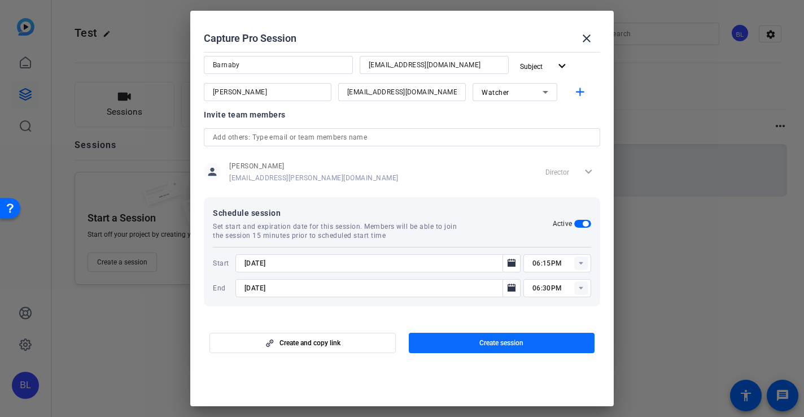
click at [476, 341] on span "button" at bounding box center [502, 342] width 186 height 27
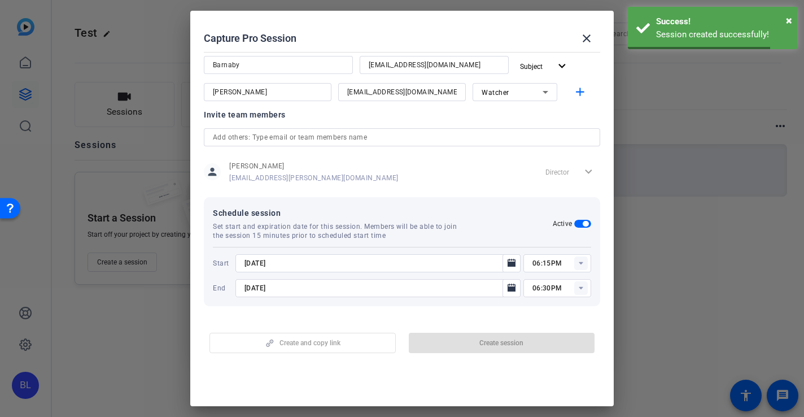
scroll to position [0, 0]
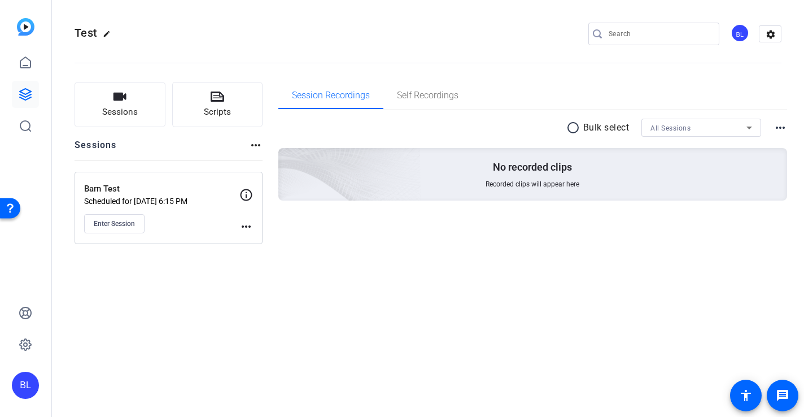
click at [248, 194] on icon at bounding box center [246, 195] width 14 height 14
click at [247, 230] on mat-icon "more_horiz" at bounding box center [246, 227] width 14 height 14
click at [263, 243] on span "Edit Session" at bounding box center [274, 243] width 51 height 14
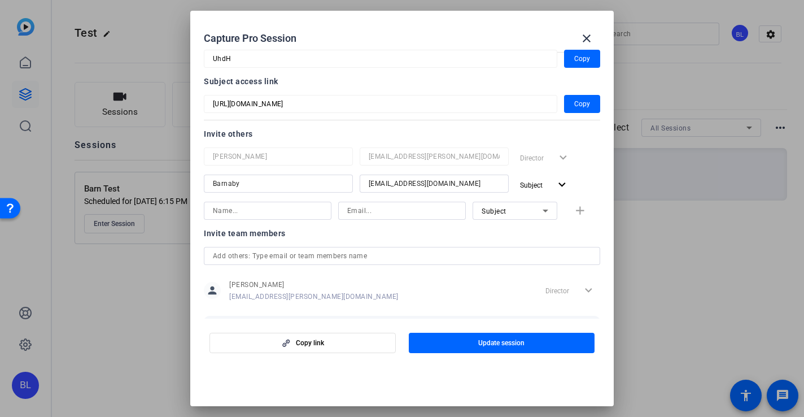
scroll to position [65, 0]
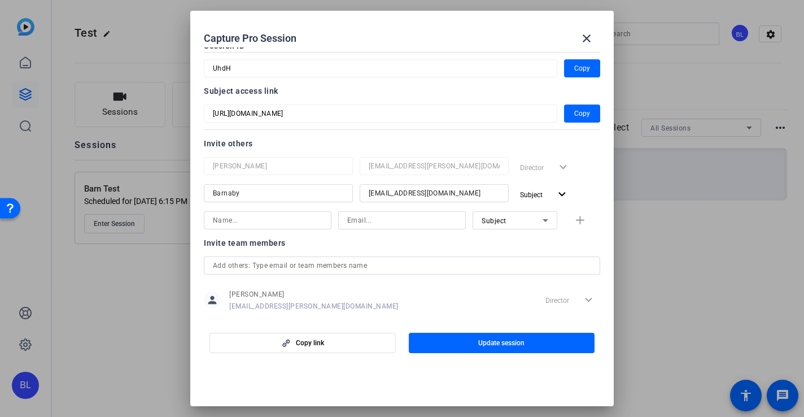
click at [495, 241] on div at bounding box center [515, 235] width 85 height 12
click at [277, 225] on input at bounding box center [268, 221] width 110 height 14
type input "barn"
click at [367, 221] on input at bounding box center [402, 221] width 110 height 14
type input "barnlogan@yahoo.co.uk"
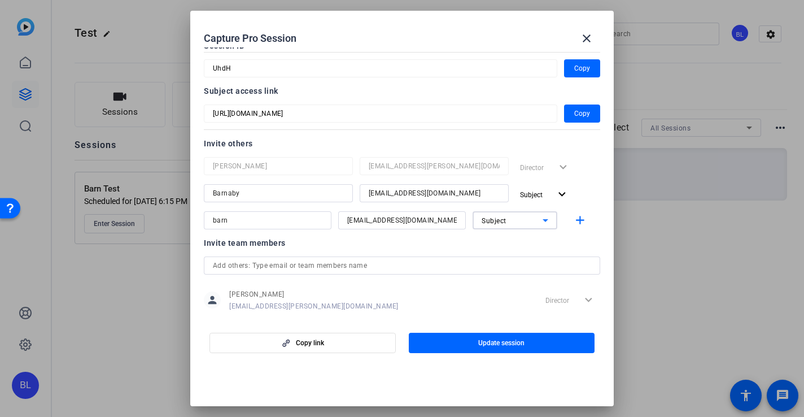
click at [548, 220] on icon at bounding box center [546, 221] width 14 height 14
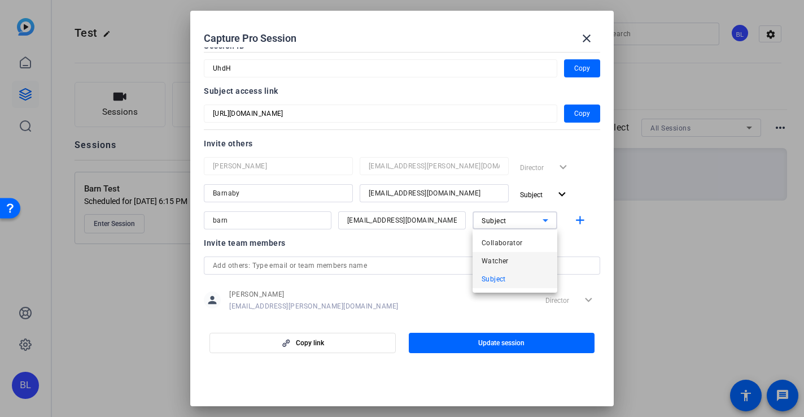
click at [519, 258] on mat-option "Watcher" at bounding box center [515, 261] width 85 height 18
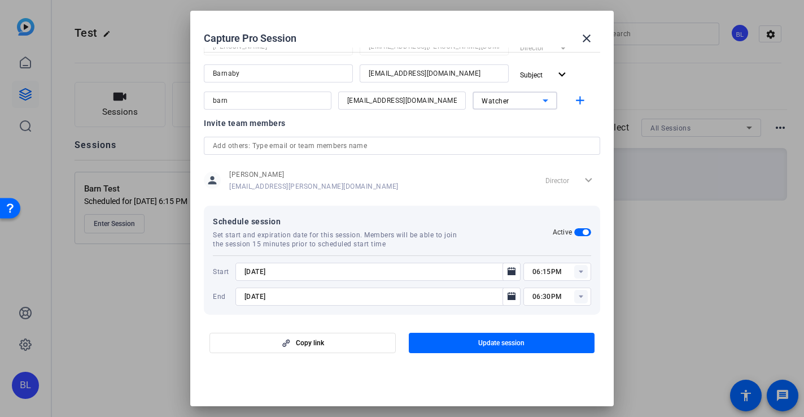
scroll to position [193, 0]
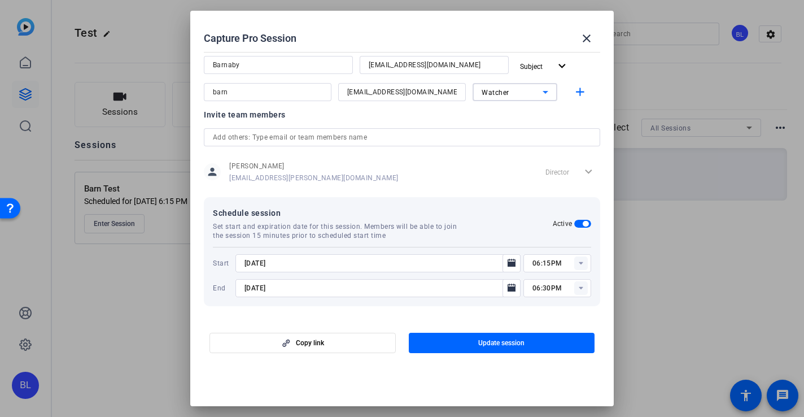
click at [547, 264] on input "06:15PM" at bounding box center [562, 263] width 59 height 14
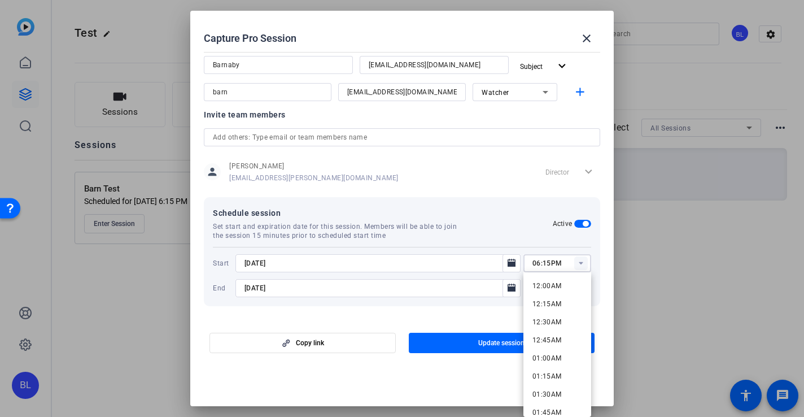
drag, startPoint x: 551, startPoint y: 263, endPoint x: 543, endPoint y: 262, distance: 8.0
click at [543, 262] on input "06:15PM" at bounding box center [562, 263] width 59 height 14
type input "06:20PM"
click at [522, 239] on div "Schedule session Set start and expiration date for this session. Members will b…" at bounding box center [383, 223] width 340 height 34
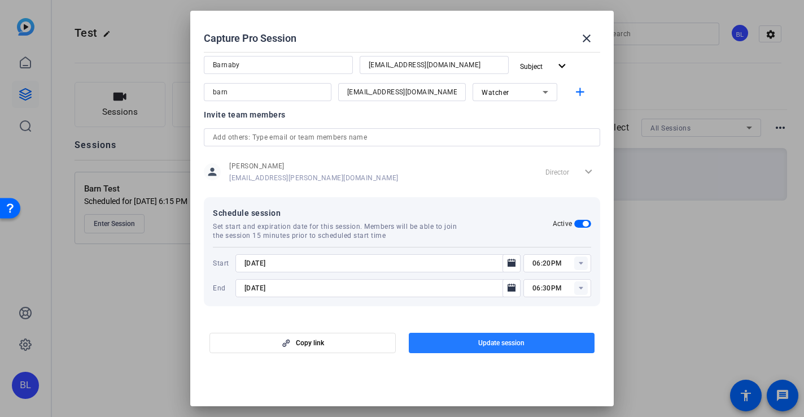
click at [537, 344] on span "button" at bounding box center [502, 342] width 186 height 27
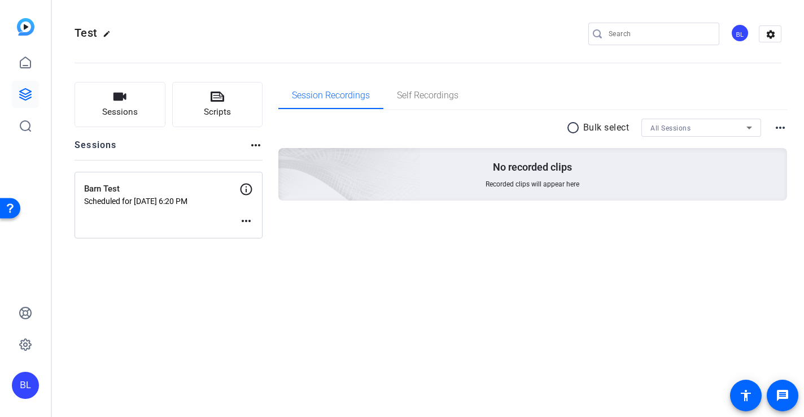
click at [205, 217] on div "Barn Test Scheduled for Sep 12, 2025 @ 6:20 PM more_horiz" at bounding box center [169, 205] width 188 height 67
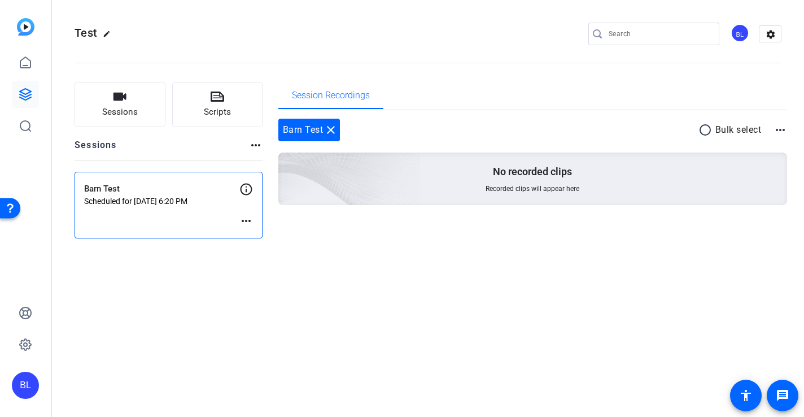
click at [247, 222] on mat-icon "more_horiz" at bounding box center [246, 221] width 14 height 14
click at [255, 237] on span "Edit Session" at bounding box center [274, 238] width 51 height 14
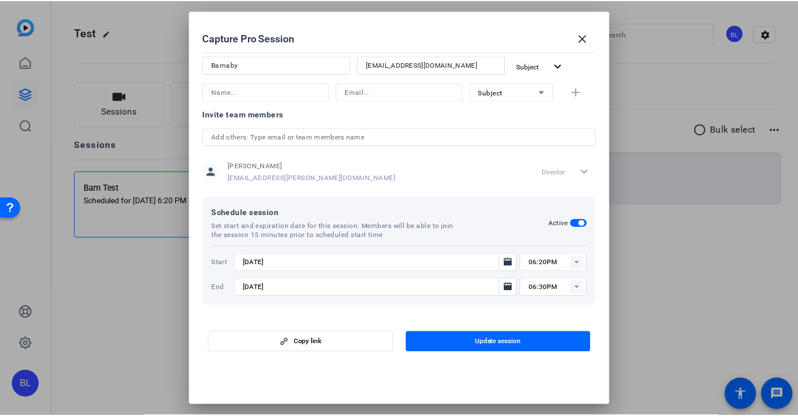
scroll to position [0, 0]
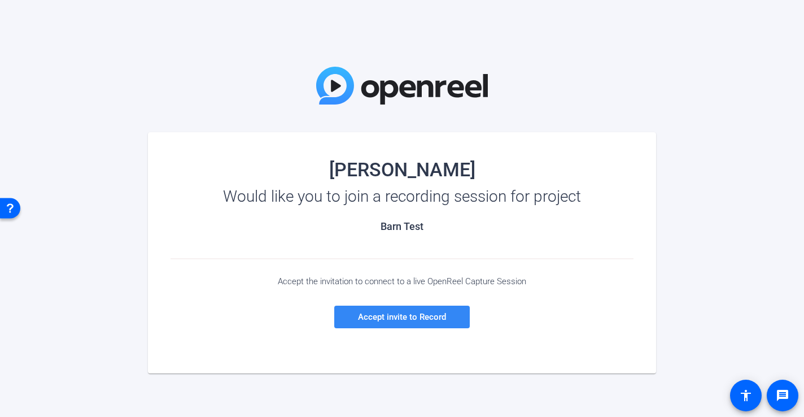
click at [415, 319] on span "Accept invite to Record" at bounding box center [402, 317] width 88 height 10
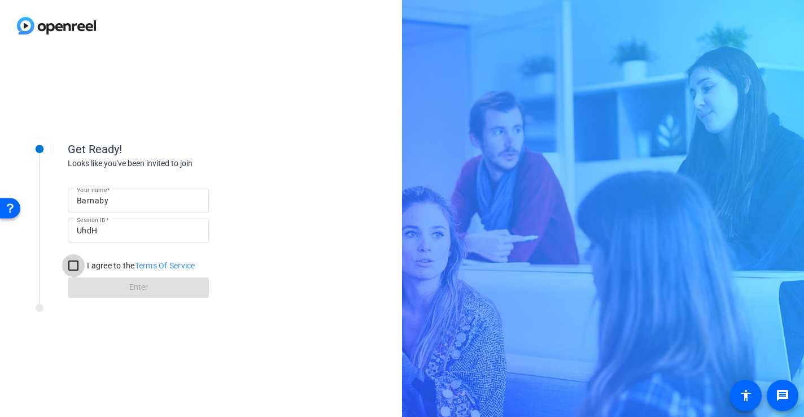
click at [68, 264] on input "I agree to the Terms Of Service" at bounding box center [73, 265] width 23 height 23
checkbox input "true"
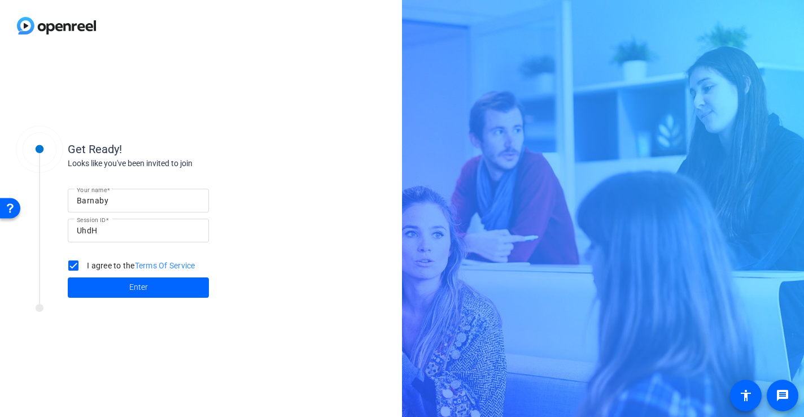
click at [158, 305] on div at bounding box center [152, 311] width 282 height 14
click at [114, 315] on div at bounding box center [152, 311] width 282 height 14
click at [143, 280] on span at bounding box center [138, 287] width 141 height 27
